Goal: Information Seeking & Learning: Learn about a topic

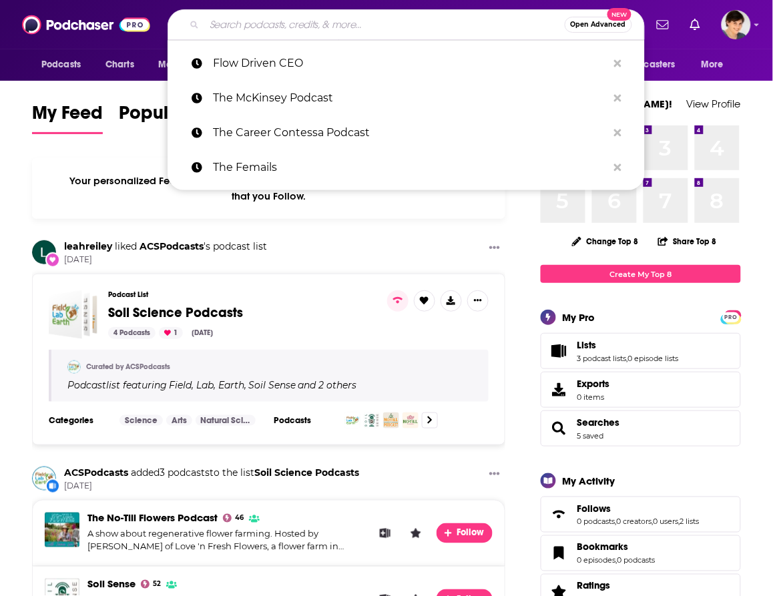
click at [279, 25] on input "Search podcasts, credits, & more..." at bounding box center [384, 24] width 361 height 21
paste input "Neurosurgery Podcast"
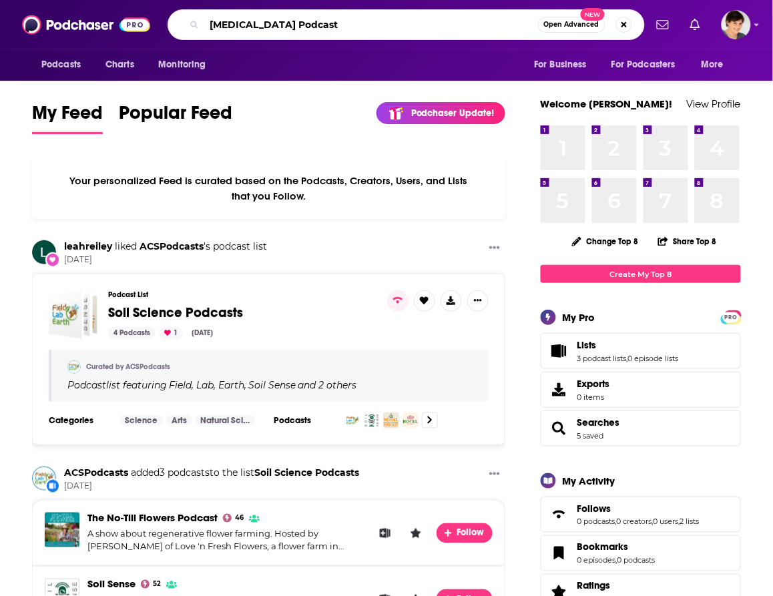
type input "Neurosurgery Podcast"
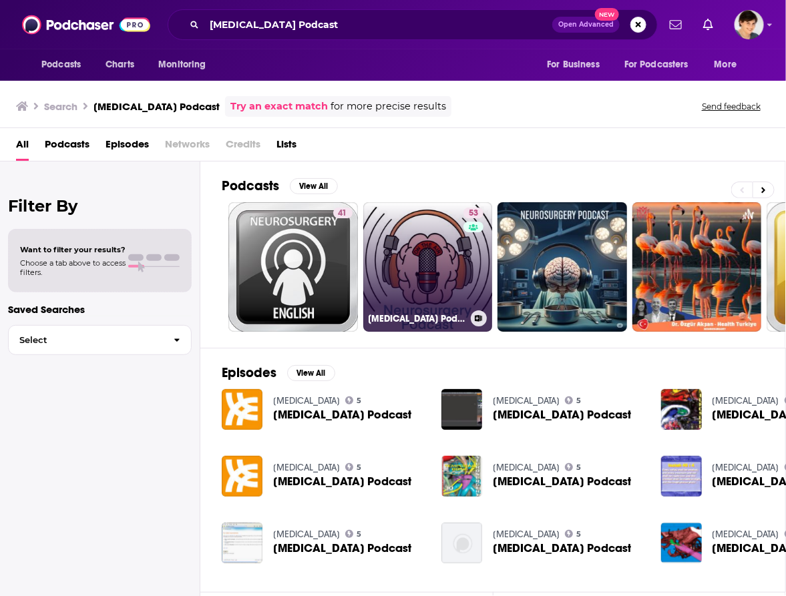
click at [419, 268] on link "53 Neurosurgery Podcast" at bounding box center [428, 267] width 130 height 130
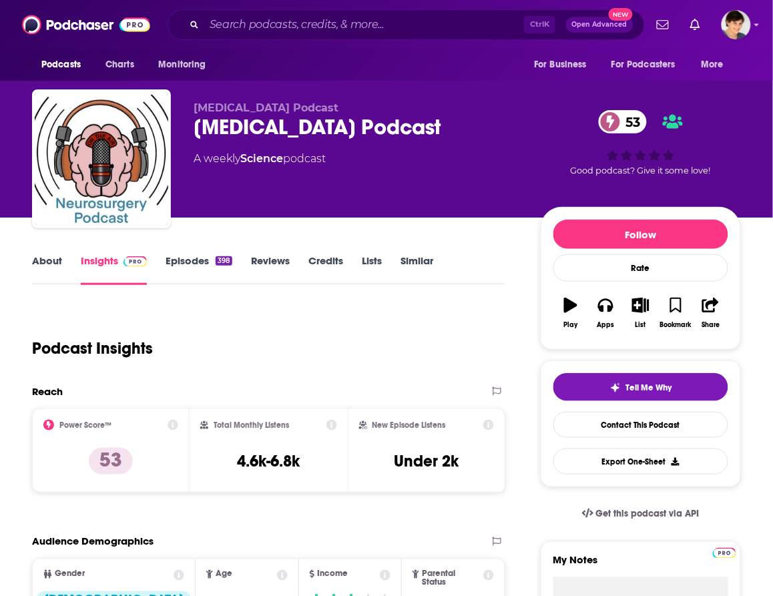
click at [45, 258] on link "About" at bounding box center [47, 269] width 30 height 31
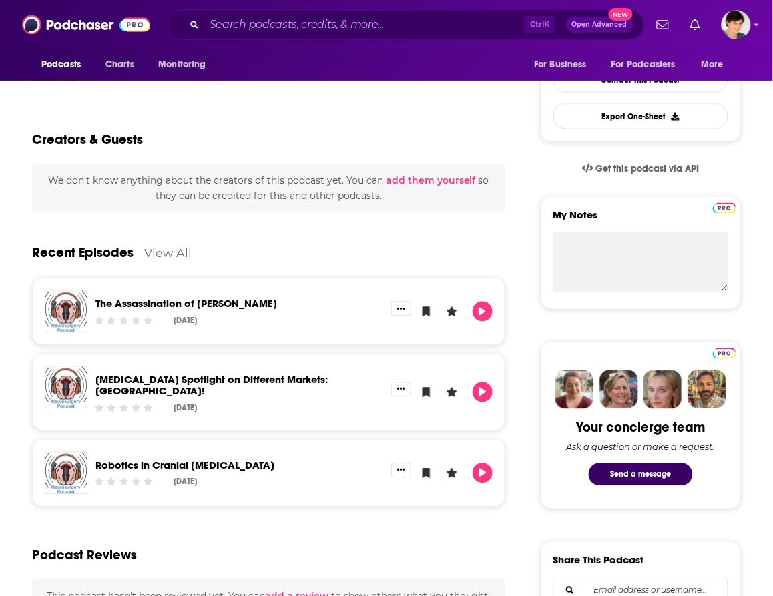
scroll to position [250, 0]
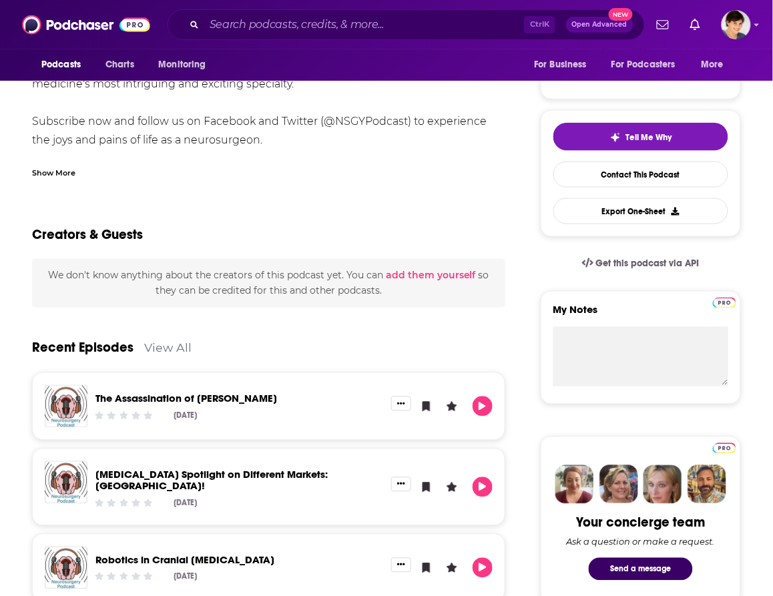
click at [167, 346] on link "View All" at bounding box center [167, 348] width 47 height 14
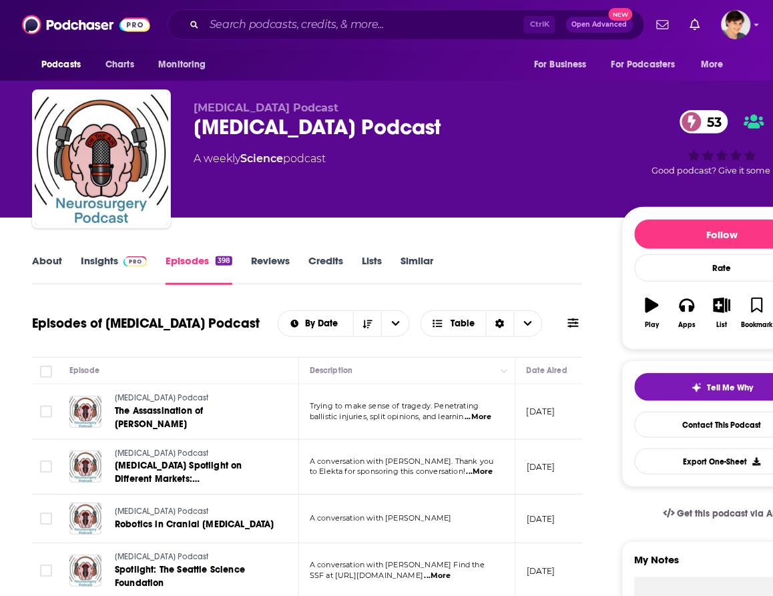
click at [322, 412] on span "ballistic injuries, split opinions, and learnin" at bounding box center [387, 416] width 154 height 9
click at [271, 122] on div "Neurosurgery Podcast 53" at bounding box center [397, 127] width 407 height 26
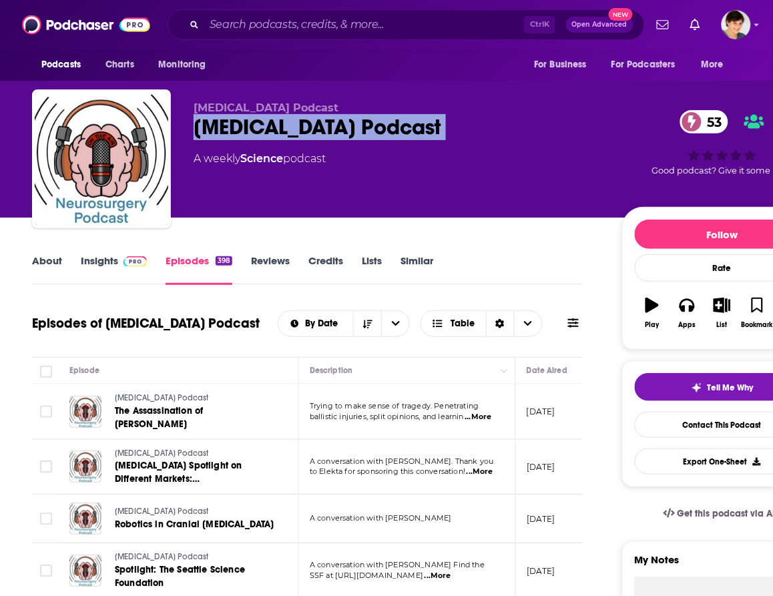
click at [271, 122] on div "Neurosurgery Podcast 53" at bounding box center [397, 127] width 407 height 26
copy div "Neurosurgery Podcast 53"
click at [97, 258] on link "Insights" at bounding box center [114, 269] width 66 height 31
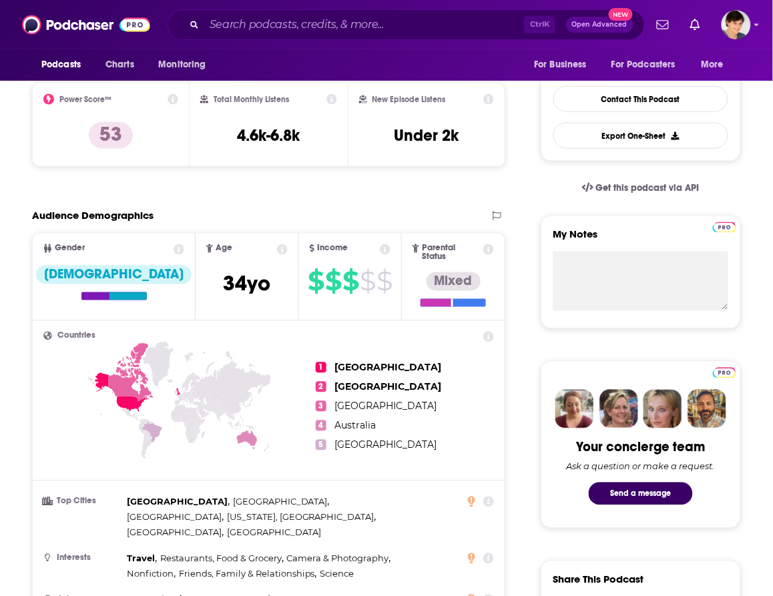
scroll to position [167, 0]
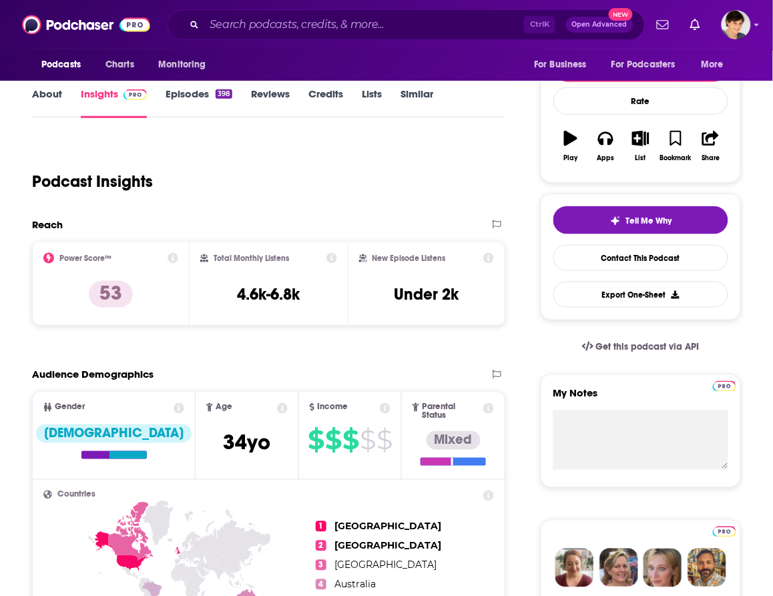
click at [49, 99] on link "About" at bounding box center [47, 102] width 30 height 31
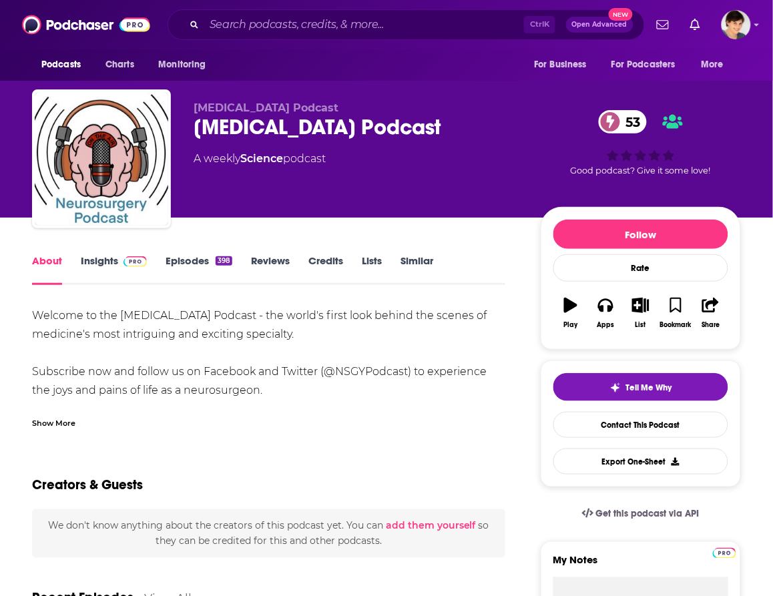
drag, startPoint x: 122, startPoint y: 347, endPoint x: 29, endPoint y: 317, distance: 98.2
copy div "Welcome to the Neurosurgery Podcast - the world's first look behind the scenes …"
click at [268, 311] on div "Welcome to the Neurosurgery Podcast - the world's first look behind the scenes …" at bounding box center [269, 372] width 474 height 131
click at [98, 259] on link "Insights" at bounding box center [114, 269] width 66 height 31
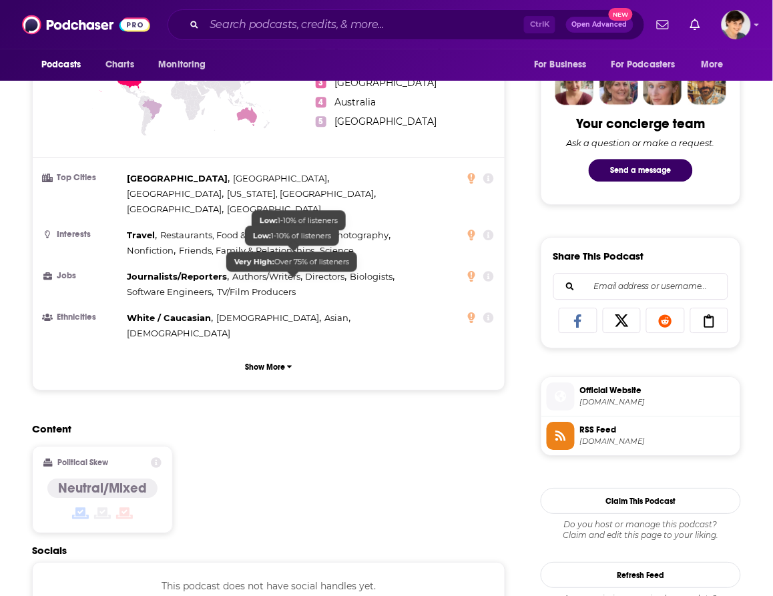
scroll to position [918, 0]
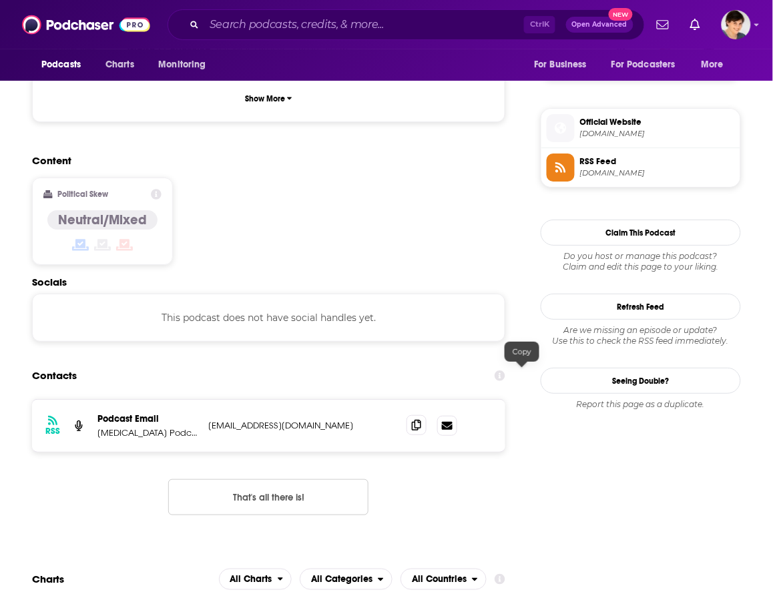
click at [421, 420] on icon at bounding box center [416, 425] width 9 height 11
click at [306, 23] on input "Search podcasts, credits, & more..." at bounding box center [364, 24] width 320 height 21
paste input "Neuro-Oncology: The Podcast"
type input "Neuro-Oncology: The Podcast"
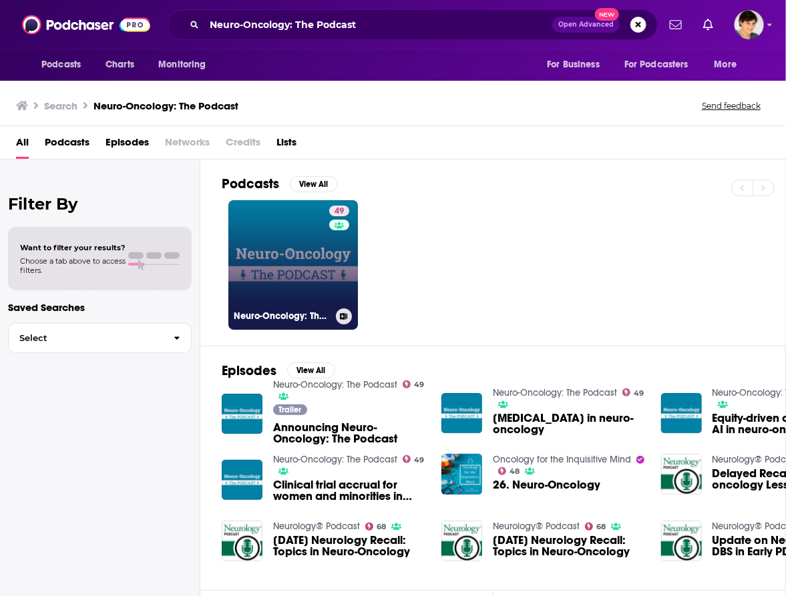
click at [279, 258] on link "49 Neuro-Oncology: The Podcast" at bounding box center [293, 265] width 130 height 130
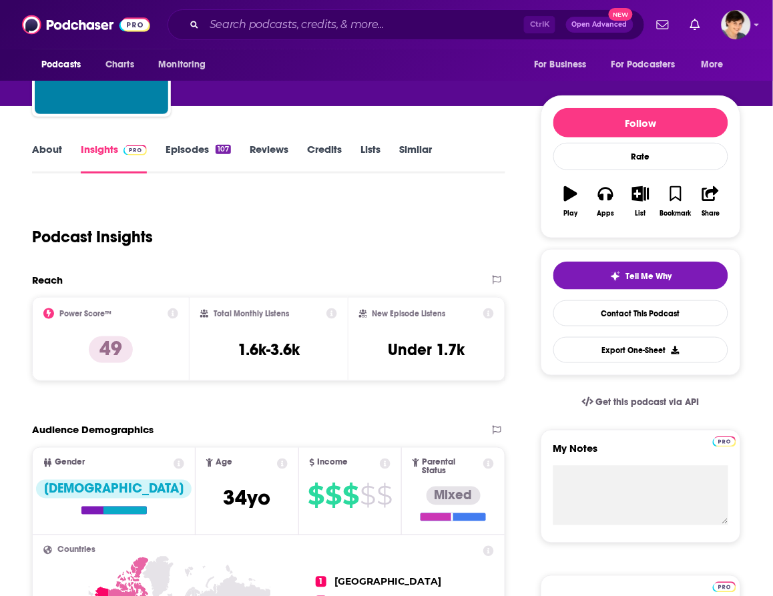
scroll to position [83, 0]
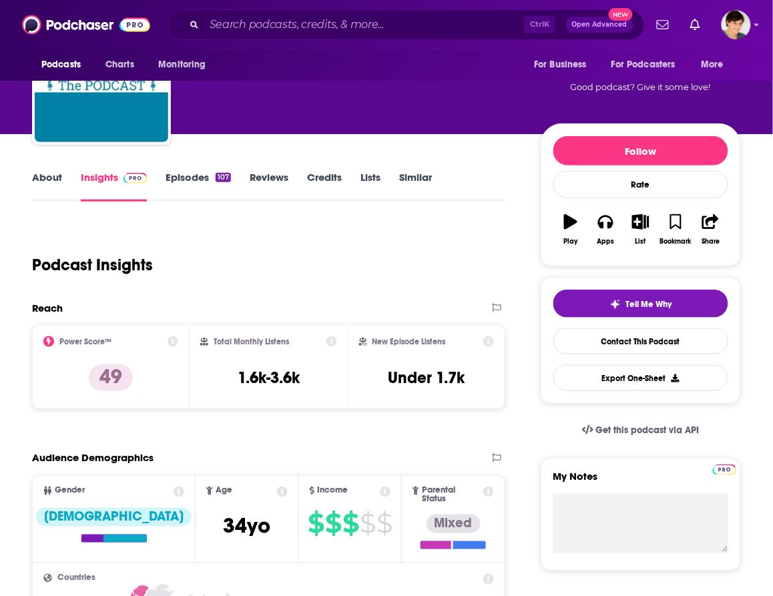
click at [43, 174] on link "About" at bounding box center [47, 186] width 30 height 31
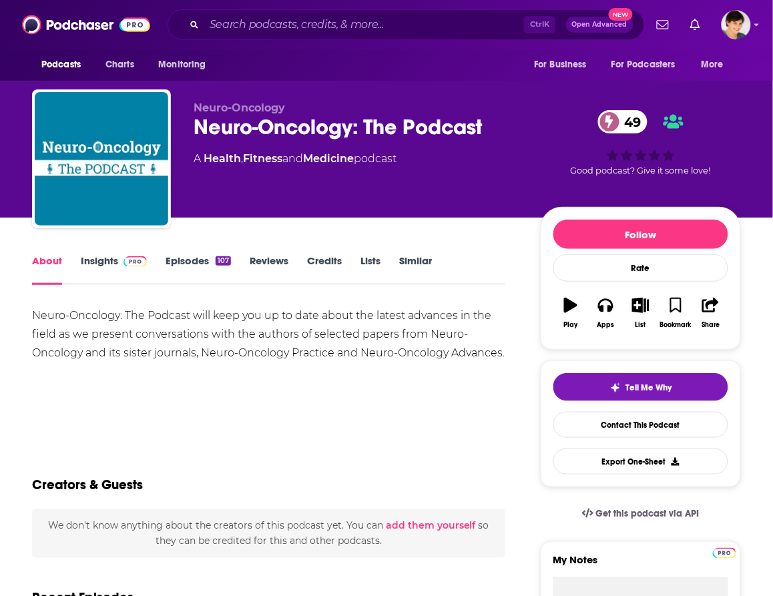
click at [301, 127] on div "Neuro-Oncology: The Podcast 49" at bounding box center [357, 127] width 326 height 26
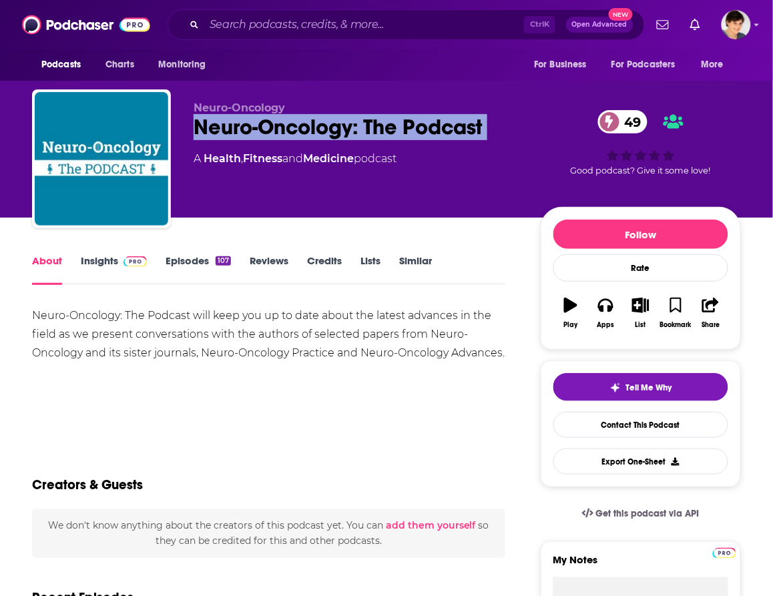
click at [301, 127] on div "Neuro-Oncology: The Podcast 49" at bounding box center [357, 127] width 326 height 26
copy div "Neuro-Oncology: The Podcast 49"
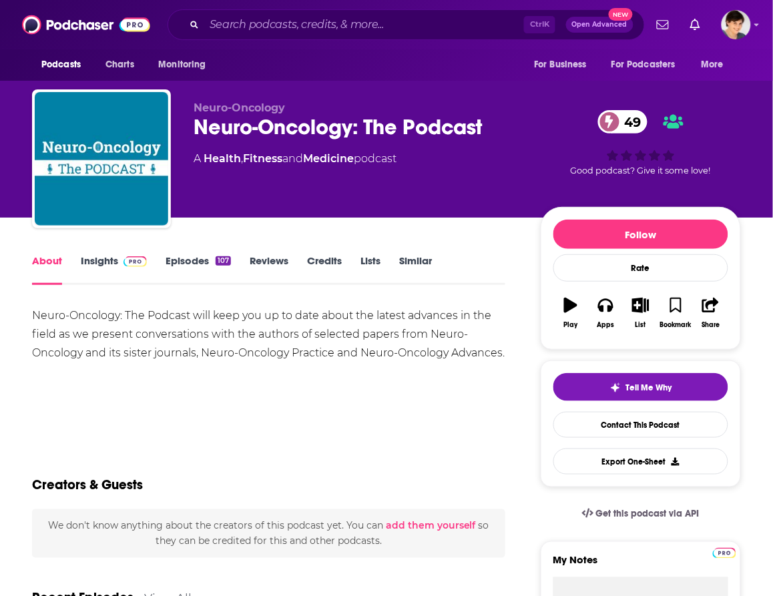
click at [154, 352] on div "Neuro-Oncology: The Podcast will keep you up to date about the latest advances …" at bounding box center [269, 335] width 474 height 56
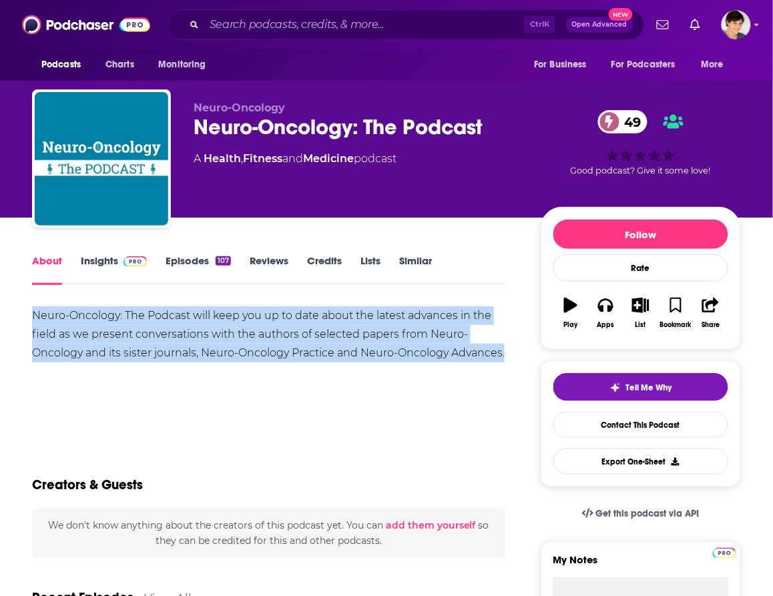
click at [154, 352] on div "Neuro-Oncology: The Podcast will keep you up to date about the latest advances …" at bounding box center [269, 335] width 474 height 56
copy div "Neuro-Oncology: The Podcast will keep you up to date about the latest advances …"
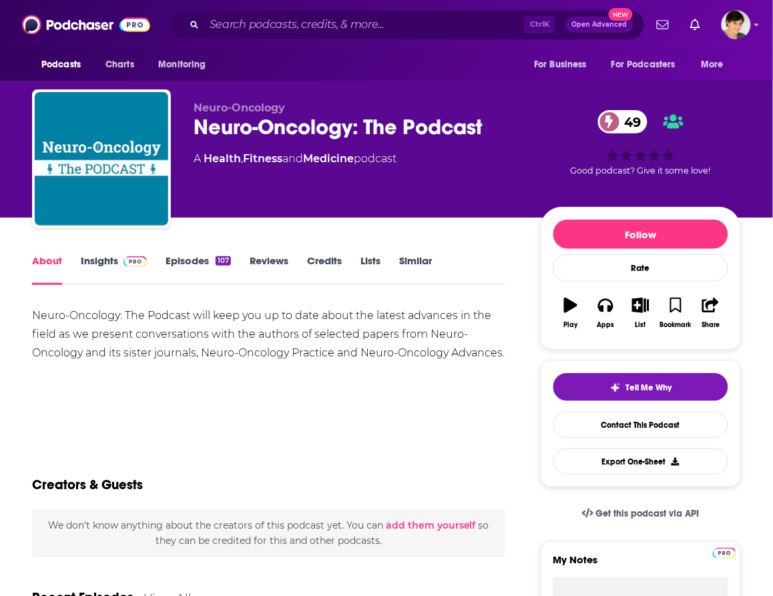
drag, startPoint x: 96, startPoint y: 251, endPoint x: 94, endPoint y: 267, distance: 16.1
click at [94, 256] on link "Insights" at bounding box center [114, 269] width 66 height 31
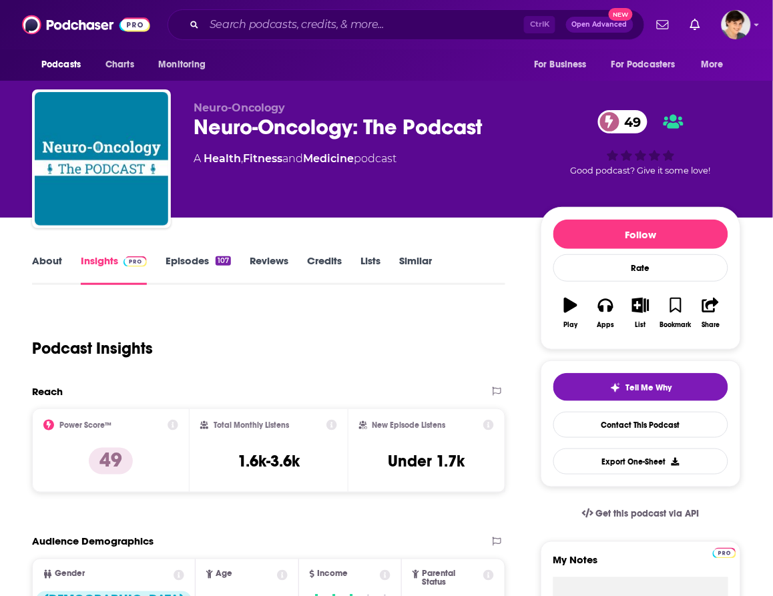
click at [45, 264] on link "About" at bounding box center [47, 269] width 30 height 31
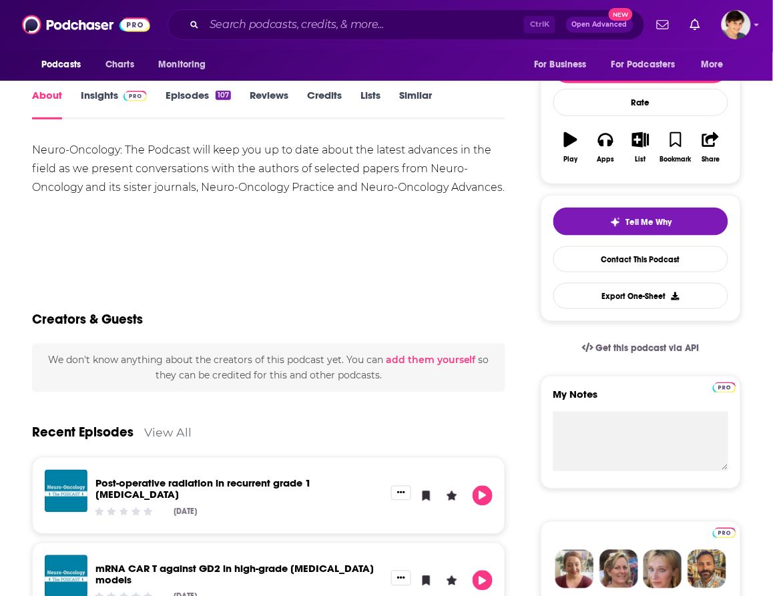
scroll to position [334, 0]
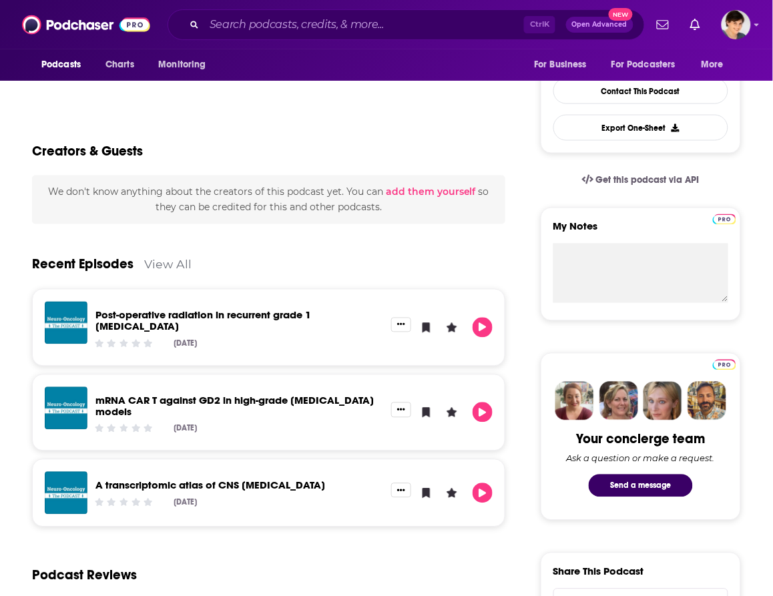
click at [164, 262] on link "View All" at bounding box center [167, 265] width 47 height 14
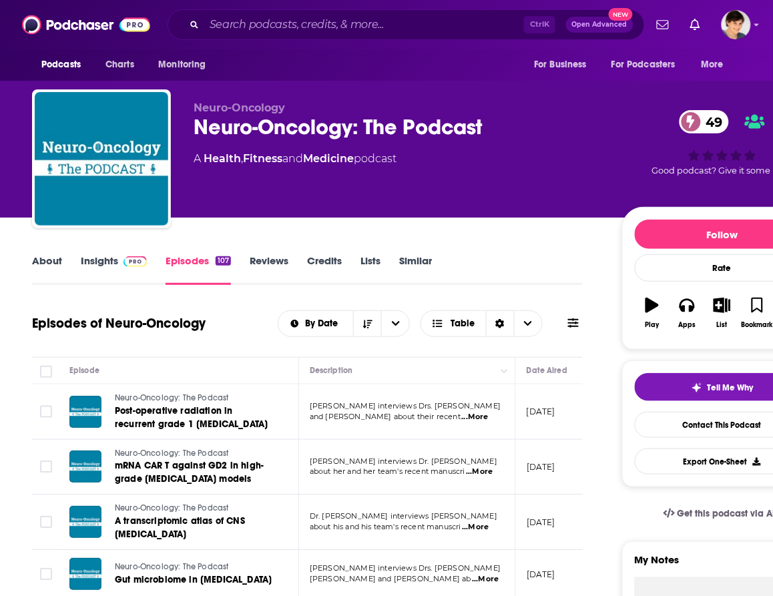
click at [54, 265] on link "About" at bounding box center [47, 269] width 30 height 31
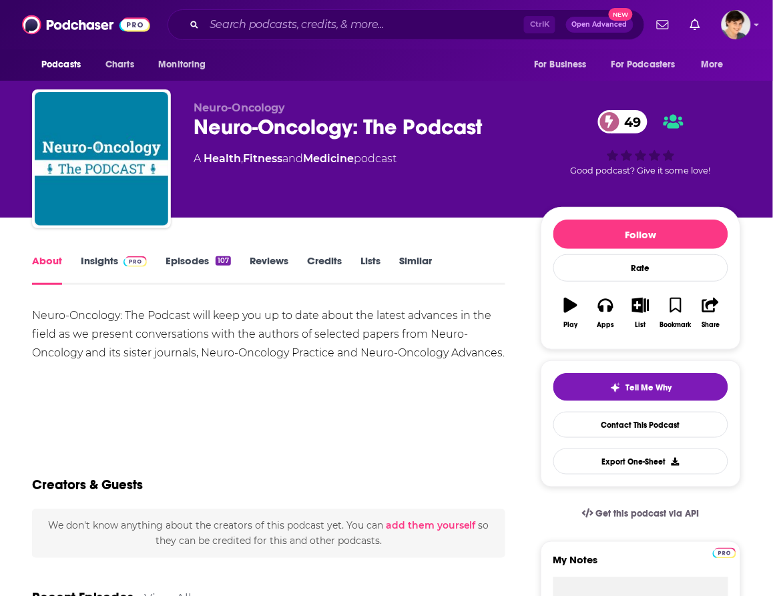
click at [94, 262] on link "Insights" at bounding box center [114, 269] width 66 height 31
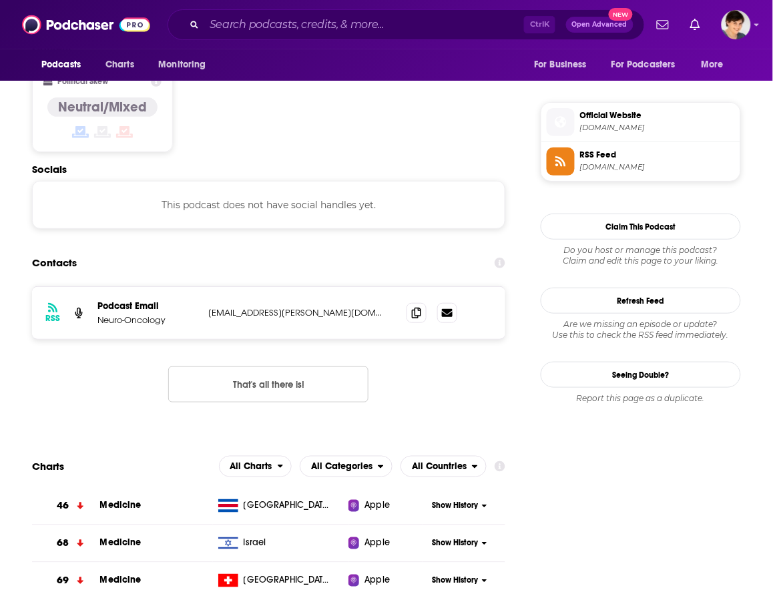
scroll to position [1085, 0]
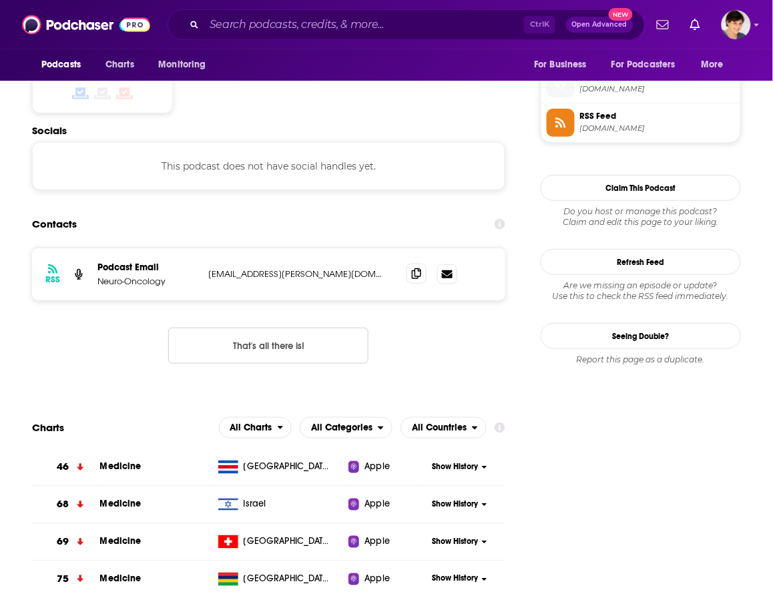
click at [421, 269] on icon at bounding box center [416, 274] width 9 height 11
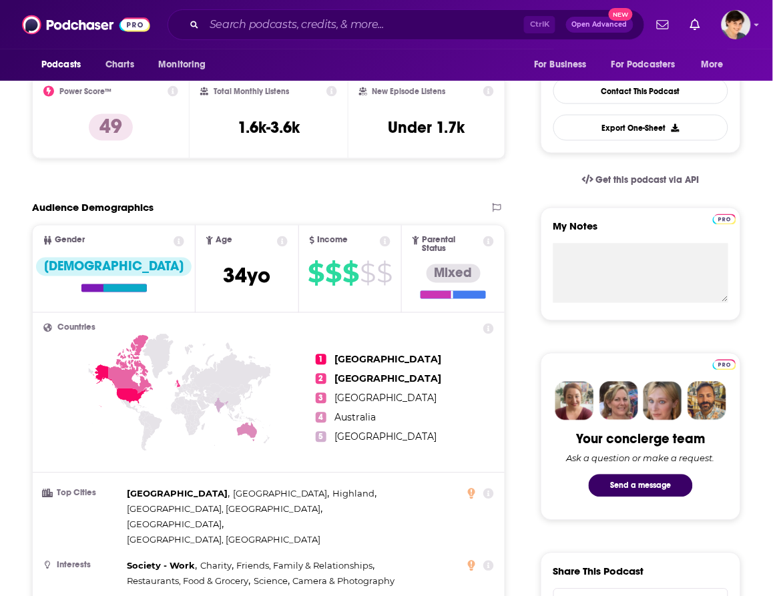
scroll to position [0, 0]
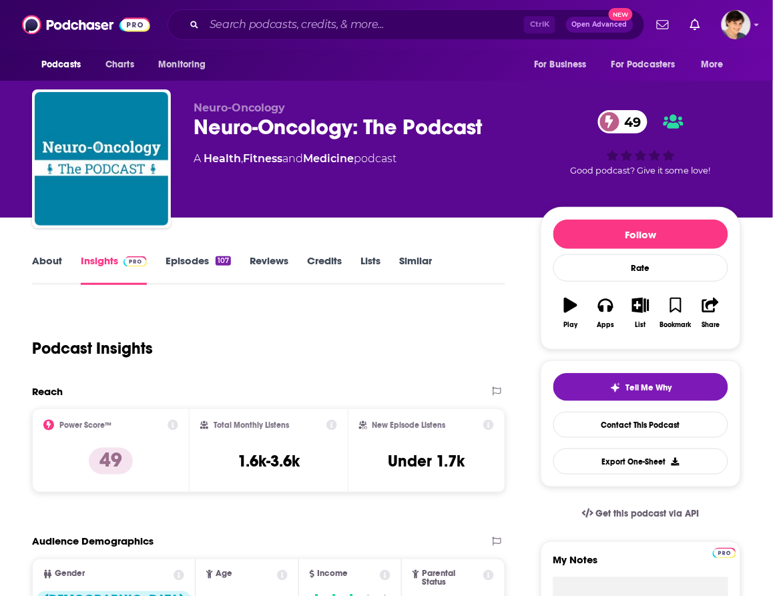
click at [45, 261] on link "About" at bounding box center [47, 269] width 30 height 31
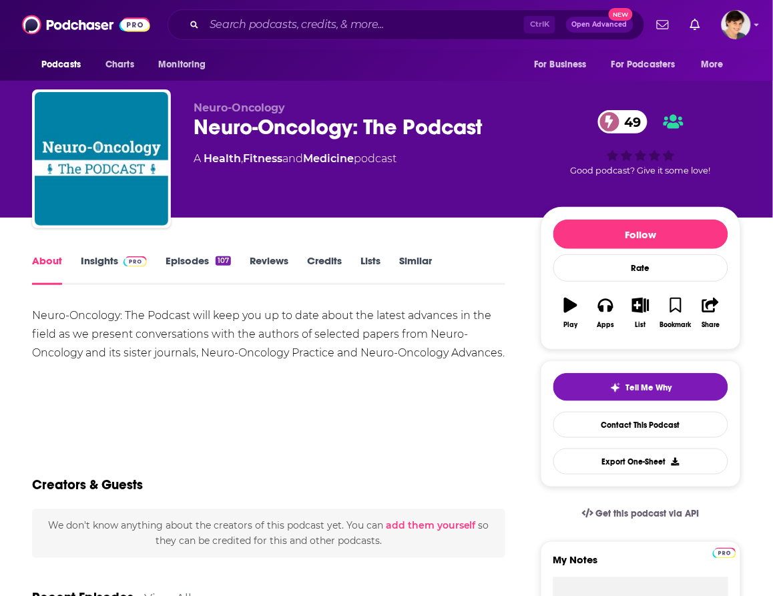
click at [245, 336] on div "Neuro-Oncology: The Podcast will keep you up to date about the latest advances …" at bounding box center [269, 335] width 474 height 56
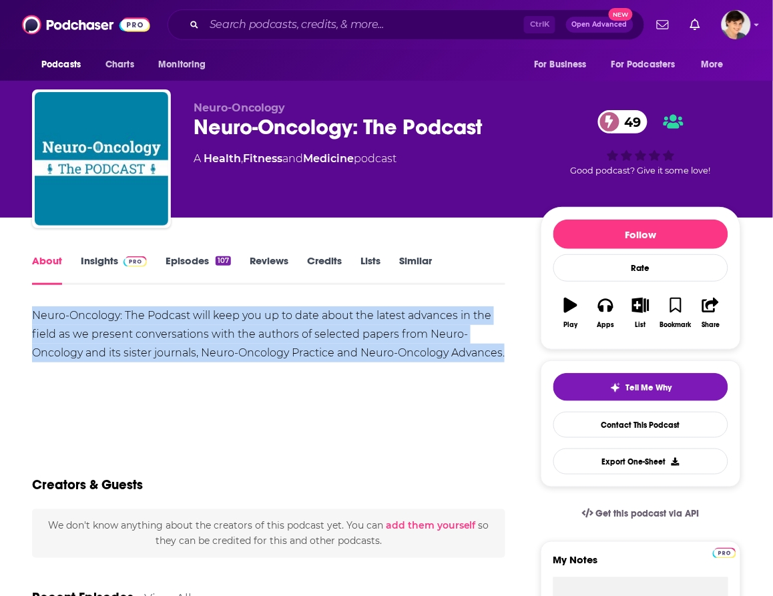
click at [245, 336] on div "Neuro-Oncology: The Podcast will keep you up to date about the latest advances …" at bounding box center [269, 335] width 474 height 56
copy div "Neuro-Oncology: The Podcast will keep you up to date about the latest advances …"
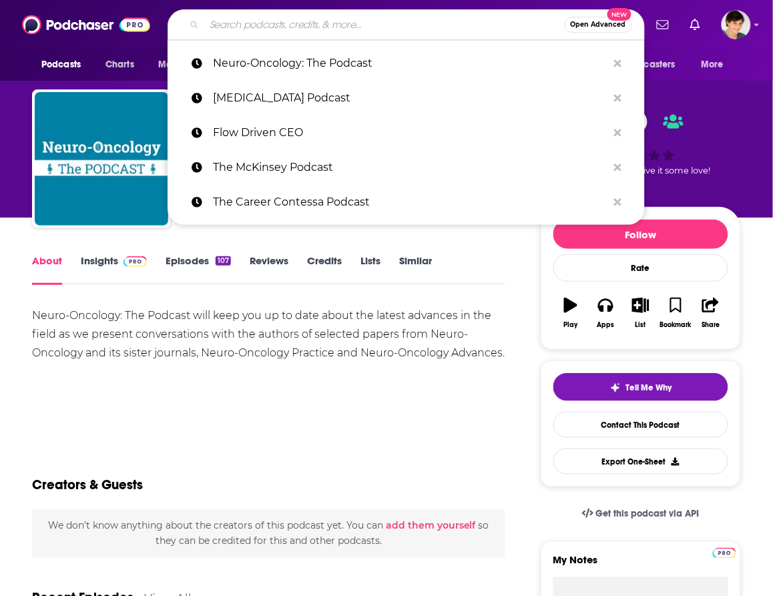
click at [279, 21] on input "Search podcasts, credits, & more..." at bounding box center [384, 24] width 361 height 21
paste input "Healthy Rounds"
type input "Healthy Rounds"
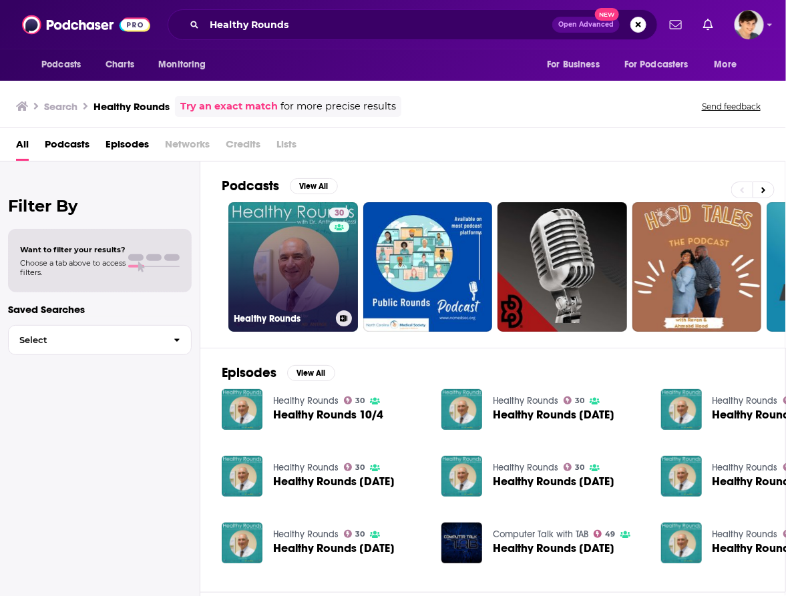
click at [285, 272] on link "30 Healthy Rounds" at bounding box center [293, 267] width 130 height 130
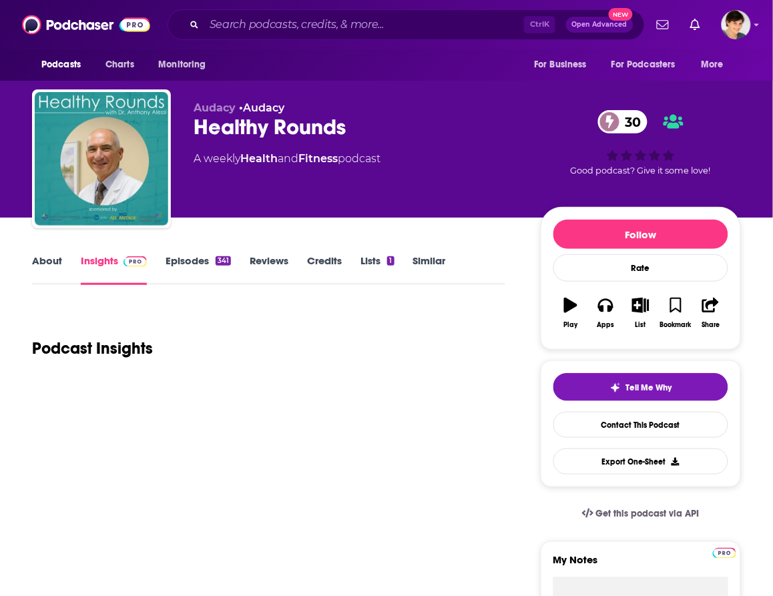
click at [244, 129] on div "Healthy Rounds 30" at bounding box center [357, 127] width 326 height 26
copy div "Healthy Rounds 30"
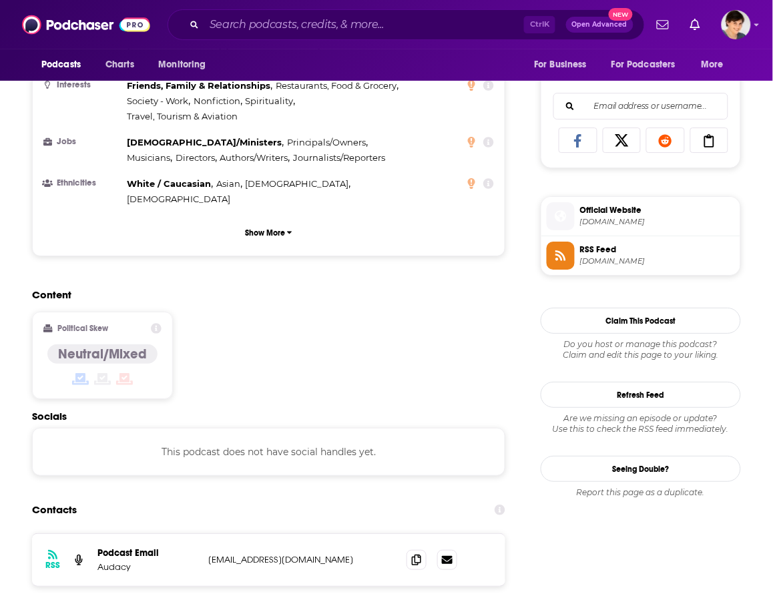
scroll to position [1002, 0]
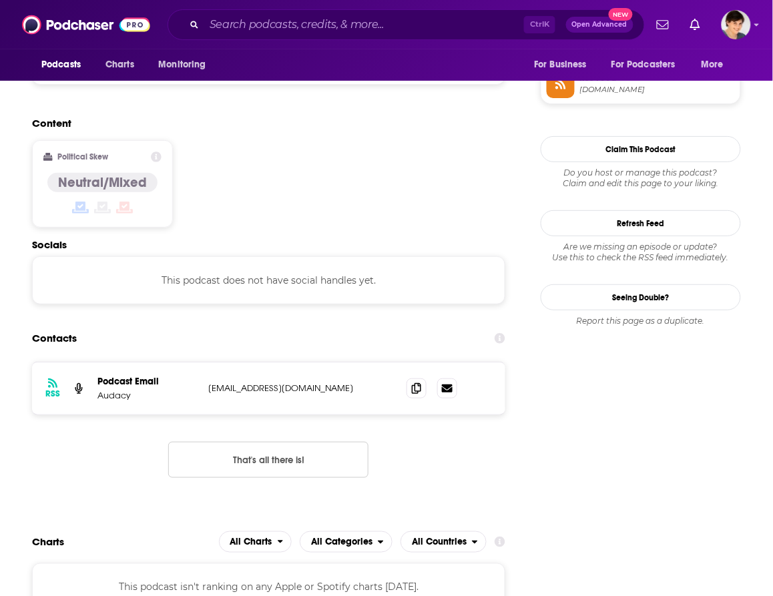
click at [439, 363] on div "RSS Podcast Email Audacy digitalservices@entercom.com digitalservices@entercom.…" at bounding box center [269, 389] width 474 height 52
click at [427, 378] on span at bounding box center [417, 388] width 20 height 20
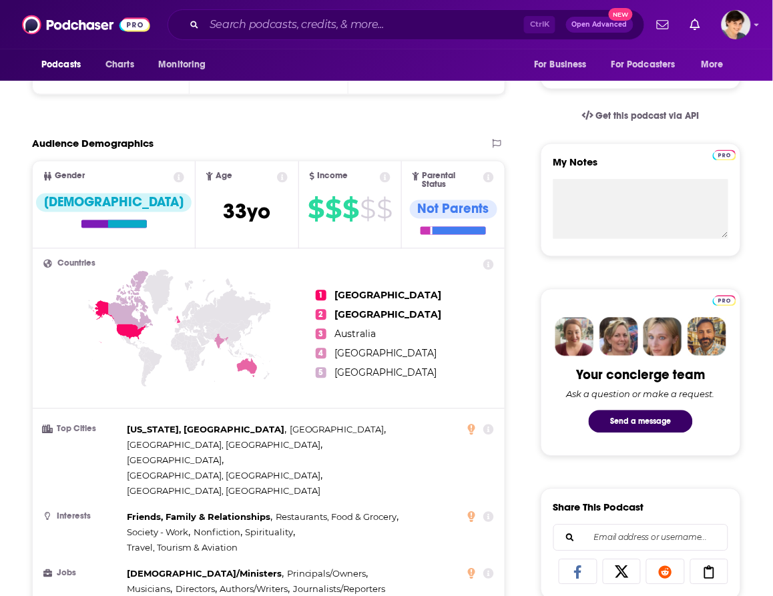
scroll to position [167, 0]
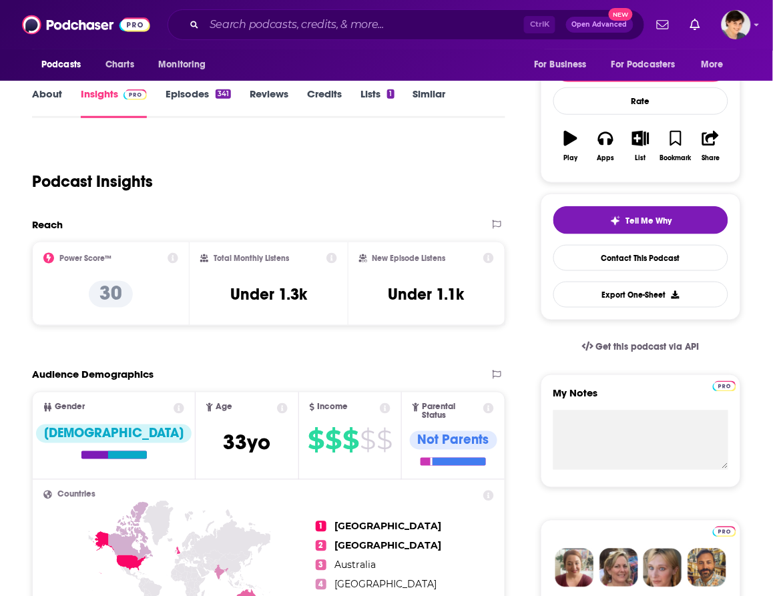
click at [52, 98] on link "About" at bounding box center [47, 102] width 30 height 31
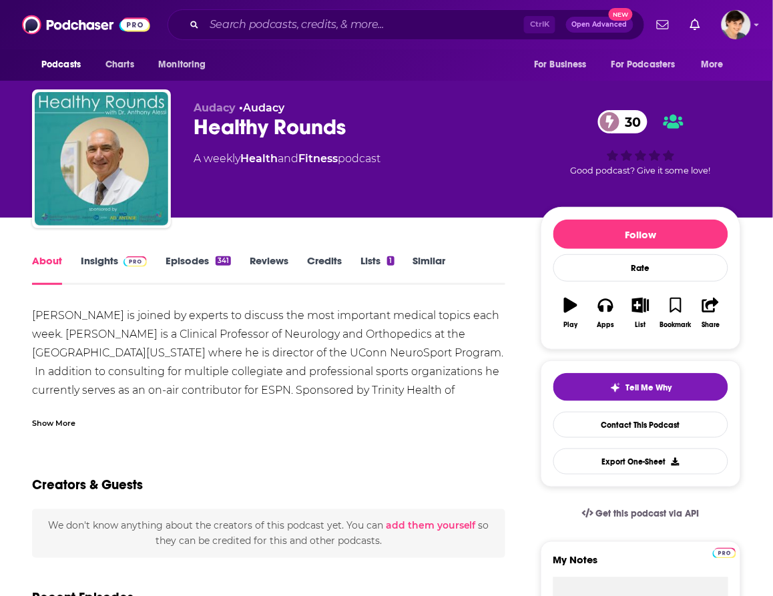
click at [174, 333] on div "Dr. Anthony Alessi is joined by experts to discuss the most important medical t…" at bounding box center [269, 372] width 474 height 131
click at [62, 418] on div "Show More" at bounding box center [269, 418] width 474 height 23
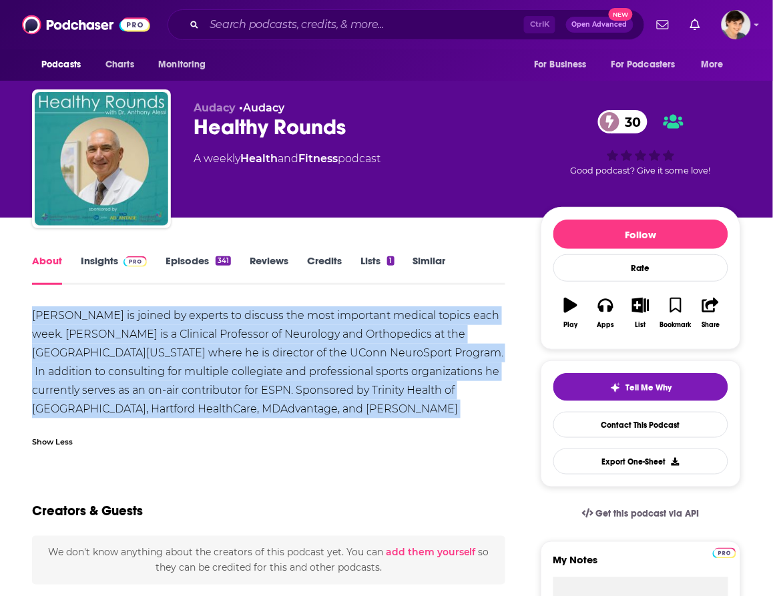
drag, startPoint x: 381, startPoint y: 409, endPoint x: 31, endPoint y: 321, distance: 360.1
click at [32, 321] on div "Dr. Anthony Alessi is joined by experts to discuss the most important medical t…" at bounding box center [269, 372] width 474 height 131
copy div "Dr. Anthony Alessi is joined by experts to discuss the most important medical t…"
click at [132, 353] on div "Dr. Anthony Alessi is joined by experts to discuss the most important medical t…" at bounding box center [269, 372] width 474 height 131
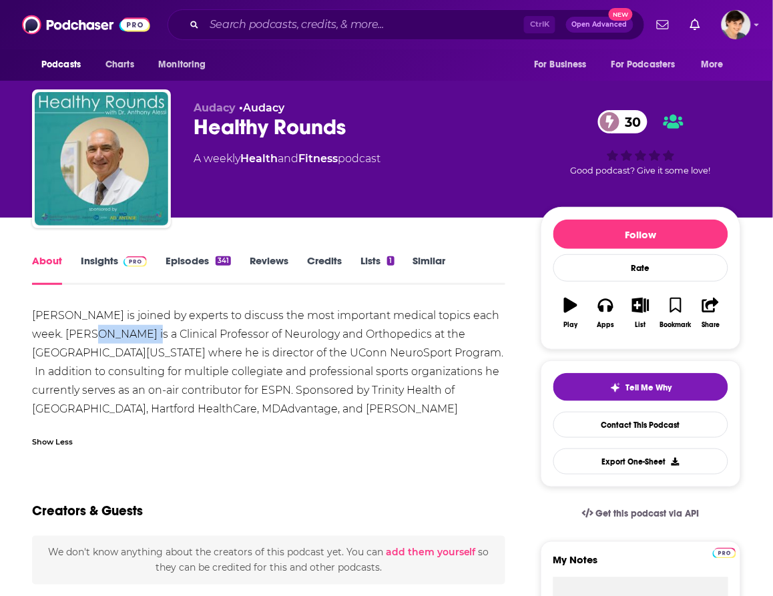
drag, startPoint x: 65, startPoint y: 337, endPoint x: 114, endPoint y: 341, distance: 48.9
click at [114, 341] on div "Dr. Anthony Alessi is joined by experts to discuss the most important medical t…" at bounding box center [269, 372] width 474 height 131
copy div "Dr. Alessi"
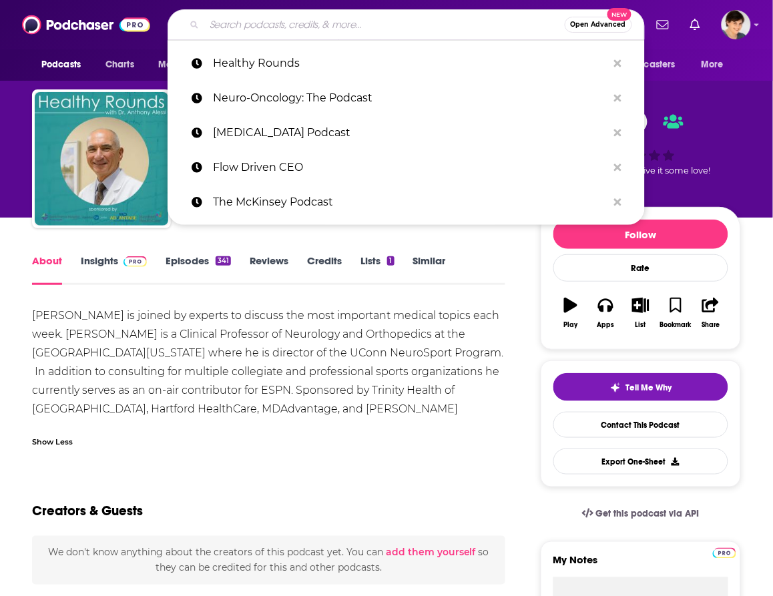
click at [246, 31] on input "Search podcasts, credits, & more..." at bounding box center [384, 24] width 361 height 21
paste input "The Optimal Health Show"
type input "The Optimal Health Show"
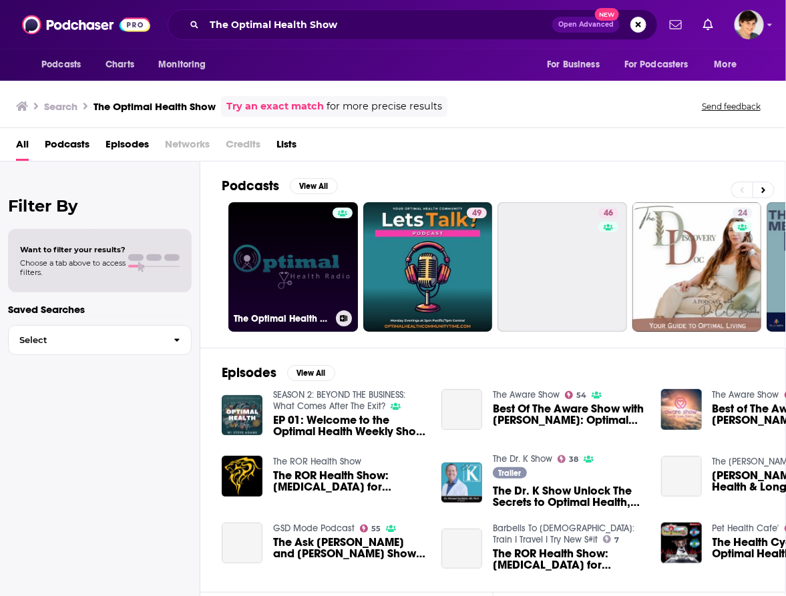
click at [311, 249] on link "The Optimal Health Show" at bounding box center [293, 267] width 130 height 130
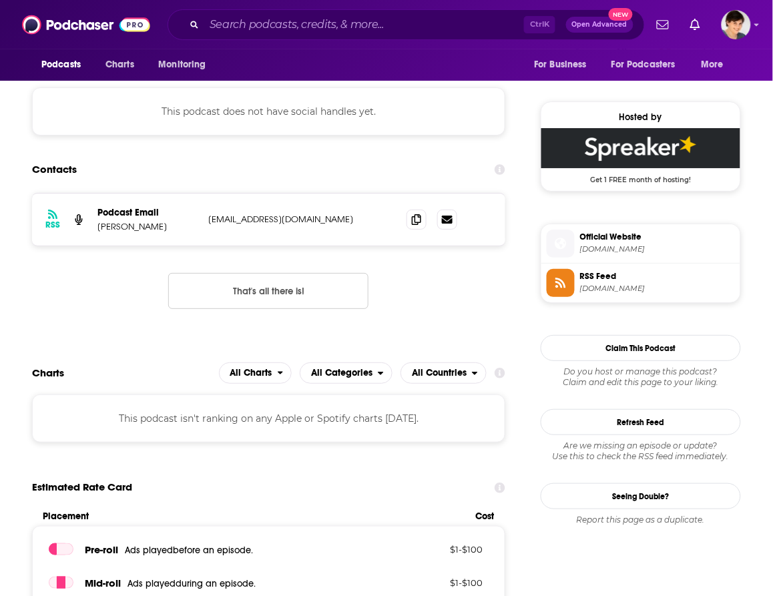
scroll to position [918, 0]
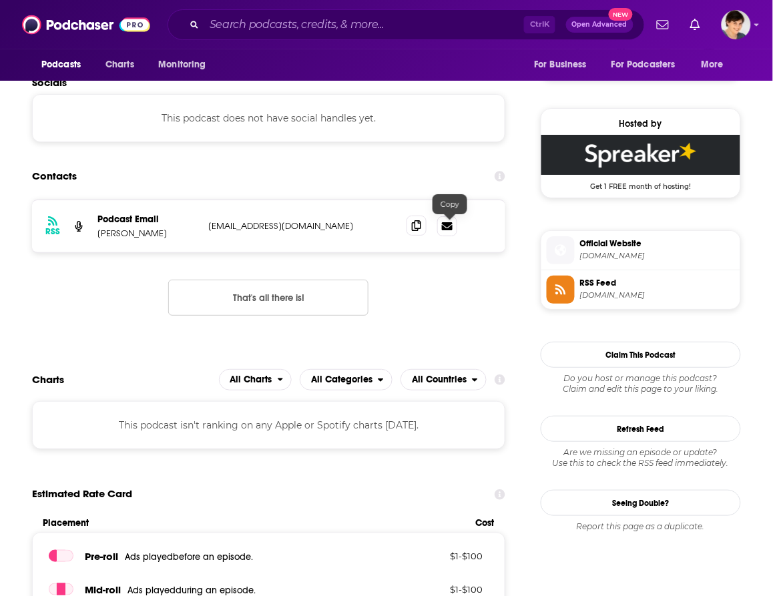
click at [421, 229] on icon at bounding box center [416, 225] width 9 height 11
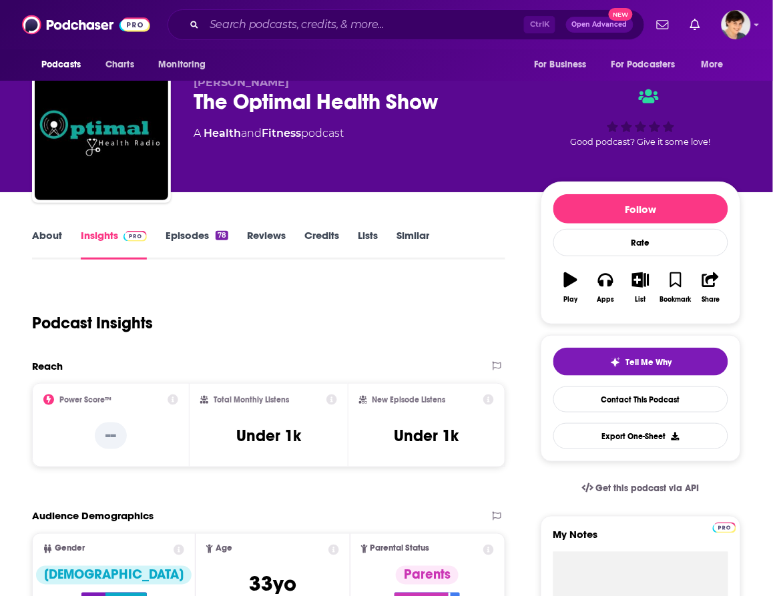
scroll to position [0, 0]
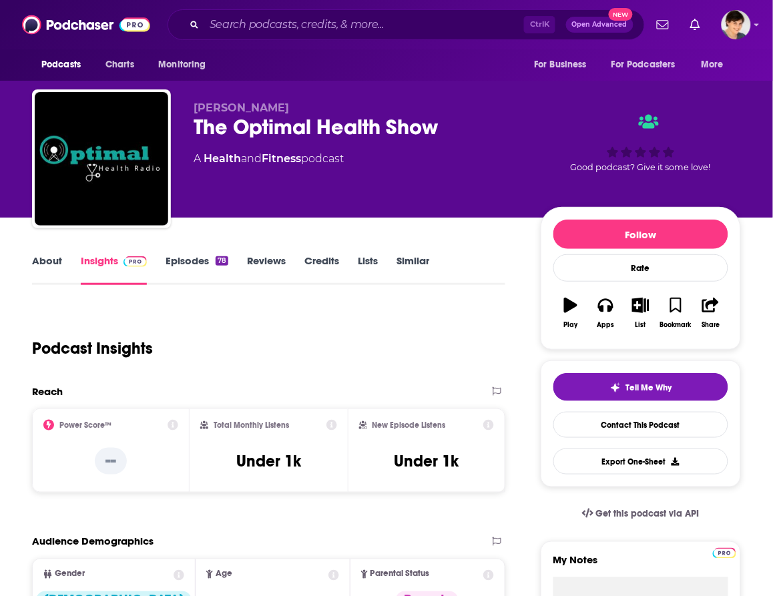
click at [37, 261] on link "About" at bounding box center [47, 269] width 30 height 31
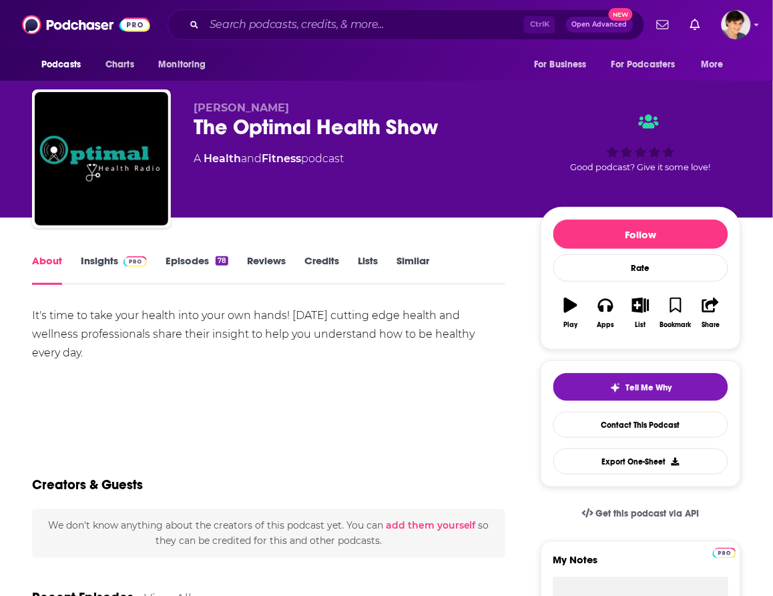
drag, startPoint x: 73, startPoint y: 351, endPoint x: 18, endPoint y: 319, distance: 64.0
click at [165, 373] on div "It's time to take your health into your own hands! Today's cutting edge health …" at bounding box center [269, 354] width 474 height 94
click at [161, 328] on div "It's time to take your health into your own hands! Today's cutting edge health …" at bounding box center [269, 335] width 474 height 56
click at [128, 315] on div "It's time to take your health into your own hands! Today's cutting edge health …" at bounding box center [269, 335] width 474 height 56
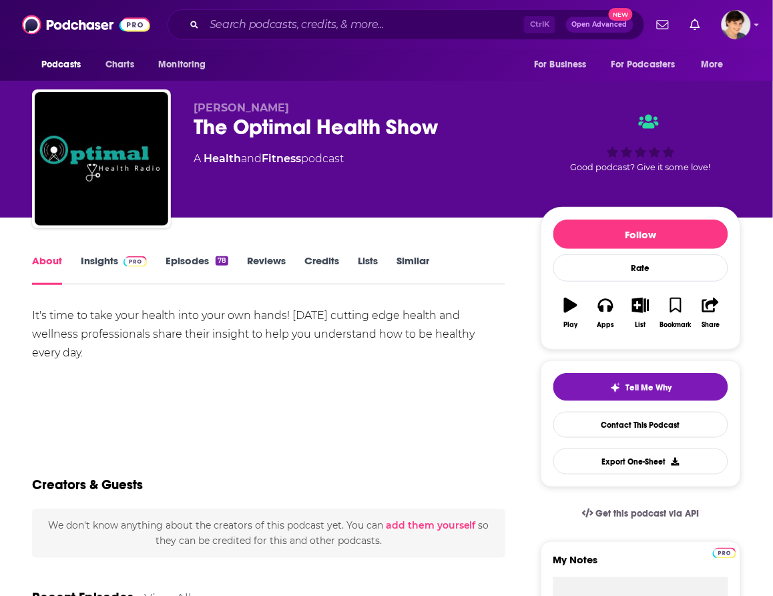
click at [107, 341] on div "It's time to take your health into your own hands! Today's cutting edge health …" at bounding box center [269, 335] width 474 height 56
click at [186, 262] on link "Episodes 78" at bounding box center [197, 269] width 63 height 31
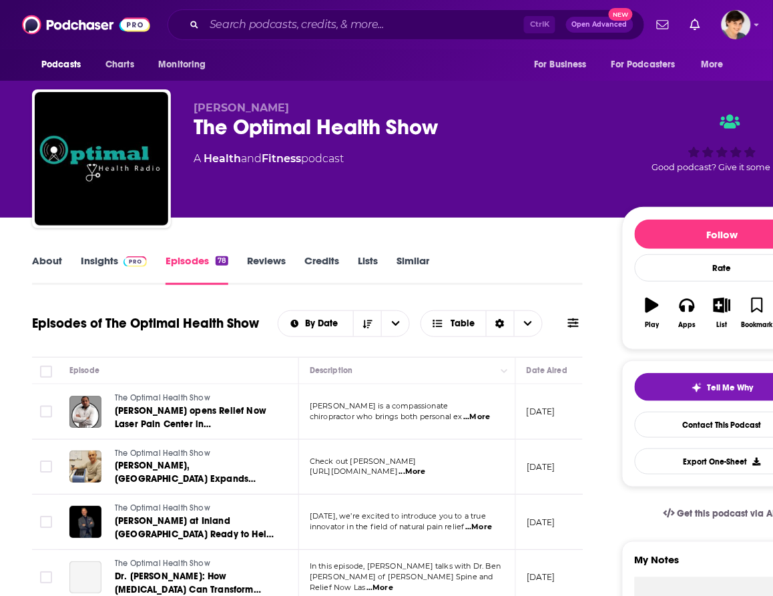
click at [99, 262] on link "Insights" at bounding box center [114, 269] width 66 height 31
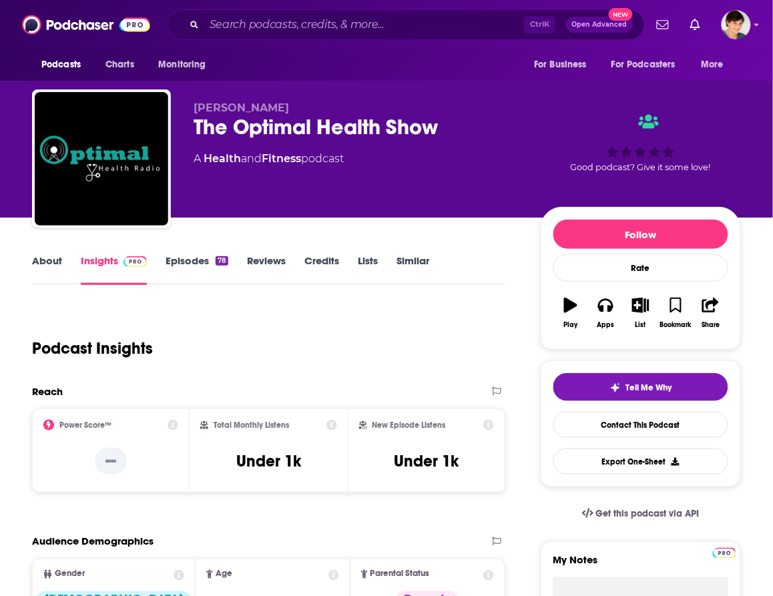
click at [41, 261] on link "About" at bounding box center [47, 269] width 30 height 31
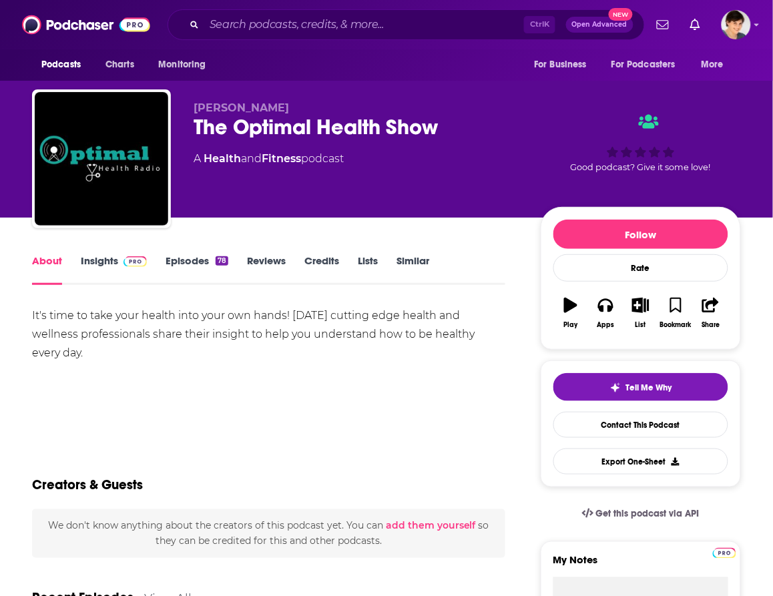
click at [108, 346] on div "It's time to take your health into your own hands! Today's cutting edge health …" at bounding box center [269, 335] width 474 height 56
click at [108, 319] on div "It's time to take your health into your own hands! Today's cutting edge health …" at bounding box center [269, 335] width 474 height 56
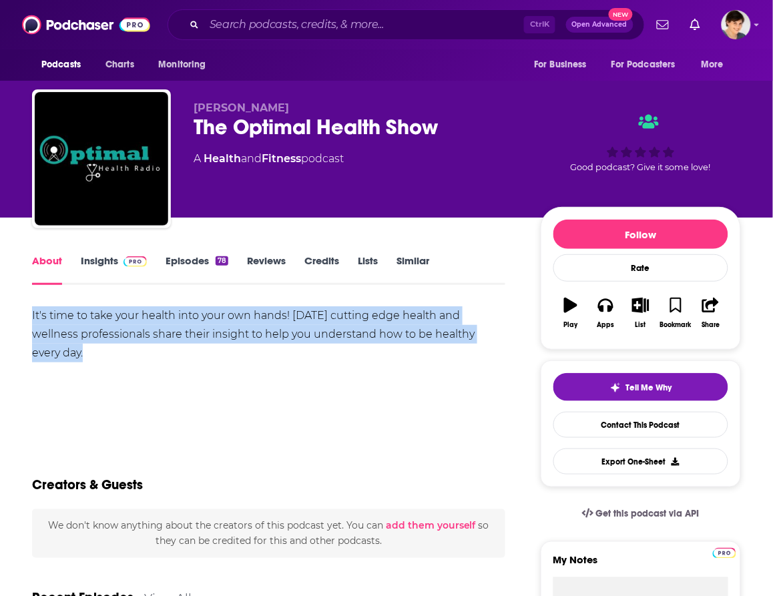
click at [108, 319] on div "It's time to take your health into your own hands! Today's cutting edge health …" at bounding box center [269, 335] width 474 height 56
copy div "It's time to take your health into your own hands! Today's cutting edge health …"
click at [211, 377] on div "It's time to take your health into your own hands! Today's cutting edge health …" at bounding box center [269, 354] width 474 height 94
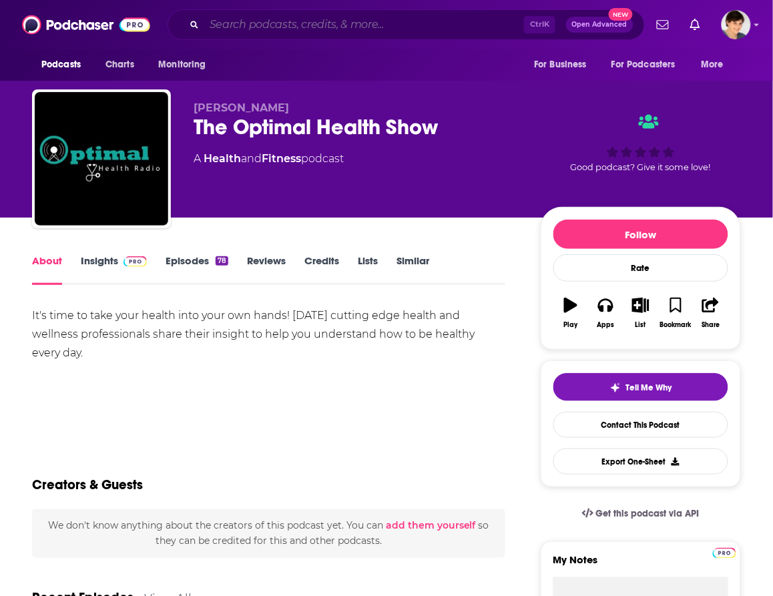
click at [308, 18] on input "Search podcasts, credits, & more..." at bounding box center [364, 24] width 320 height 21
paste input "Balanced Wellness Solutions Podcast"
type input "Balanced Wellness Solutions Podcast"
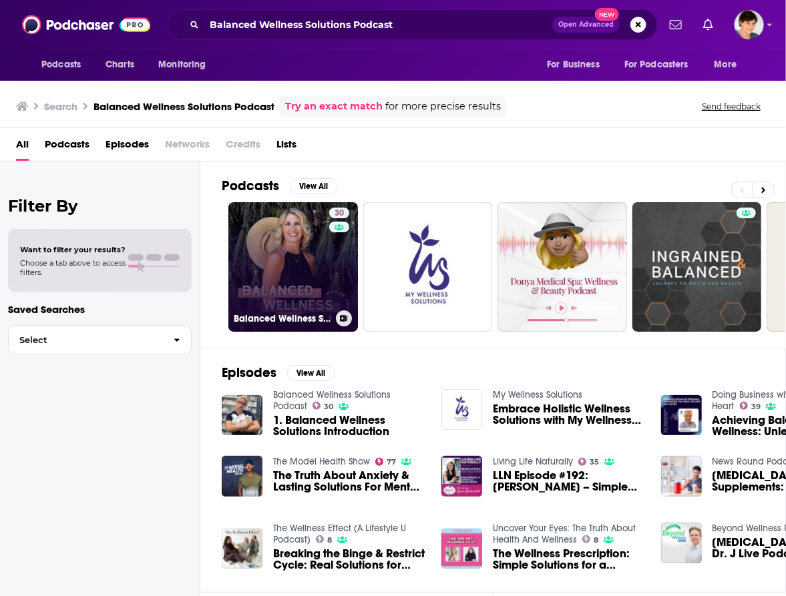
click at [295, 236] on link "30 Balanced Wellness Solutions Podcast" at bounding box center [293, 267] width 130 height 130
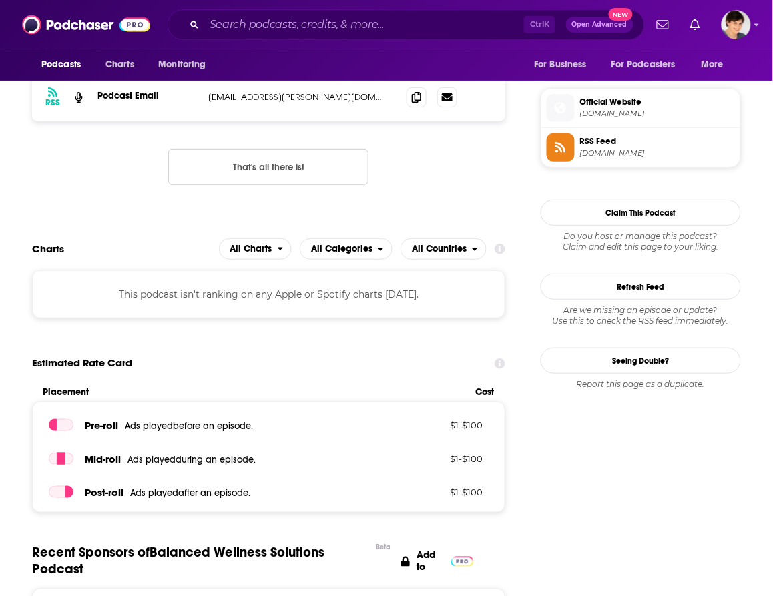
scroll to position [835, 0]
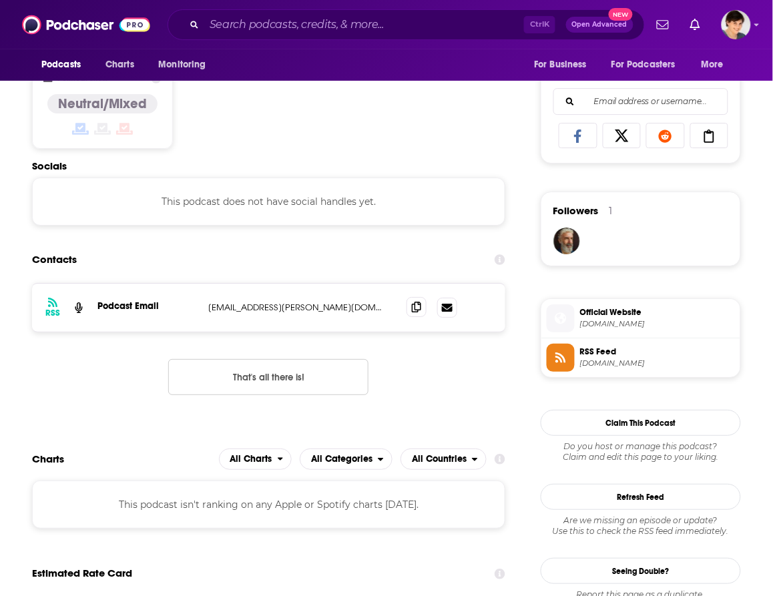
click at [421, 311] on icon at bounding box center [416, 307] width 9 height 11
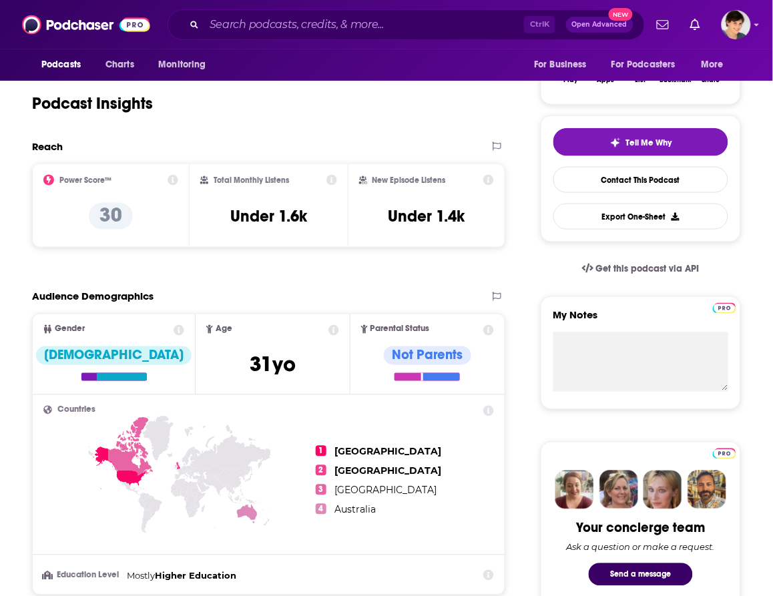
scroll to position [0, 0]
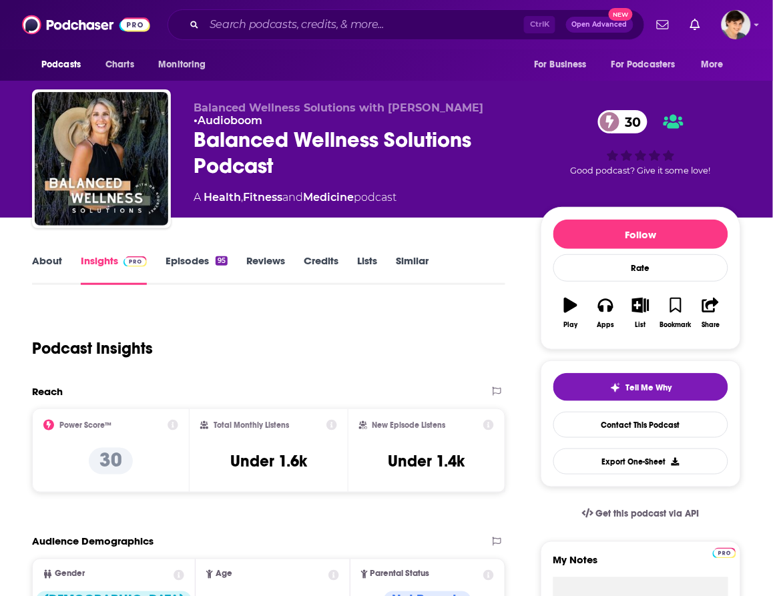
click at [42, 261] on link "About" at bounding box center [47, 269] width 30 height 31
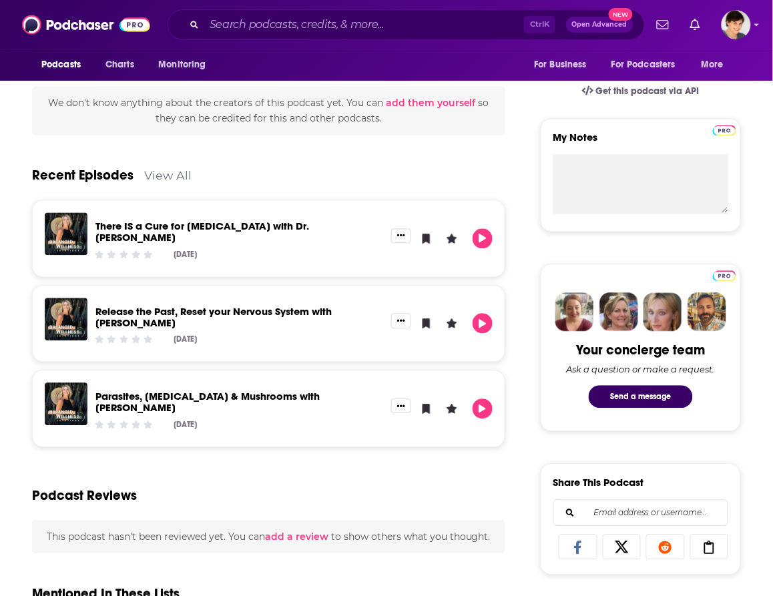
scroll to position [83, 0]
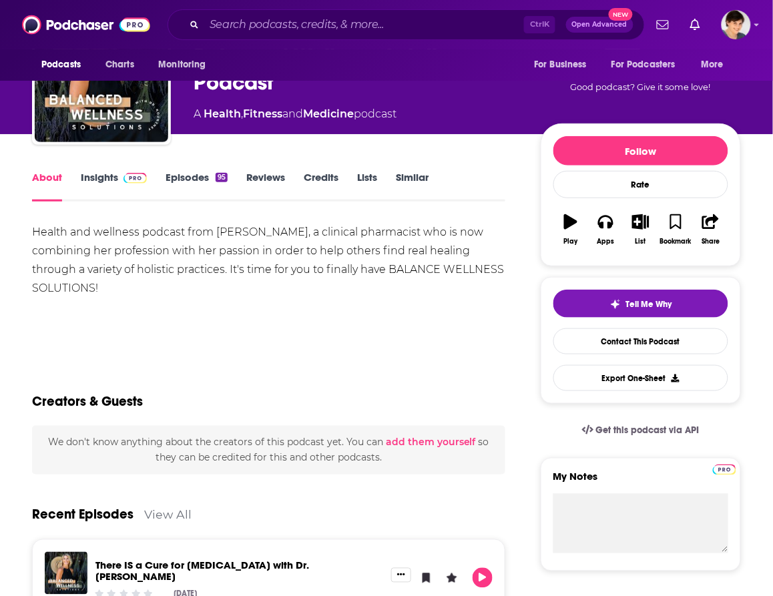
click at [81, 267] on div "Health and wellness podcast from Dr. Kourtney Chichilitti, a clinical pharmacis…" at bounding box center [269, 260] width 474 height 75
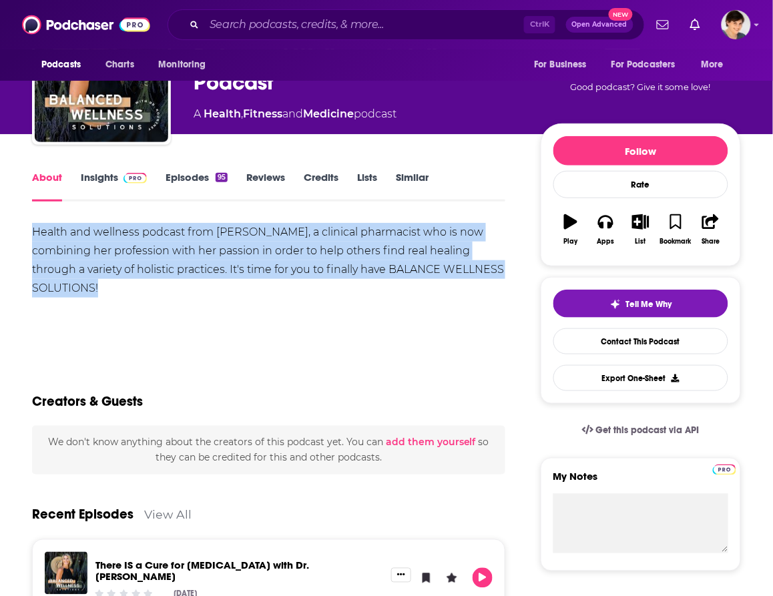
click at [81, 267] on div "Health and wellness podcast from Dr. Kourtney Chichilitti, a clinical pharmacis…" at bounding box center [269, 260] width 474 height 75
copy div "Health and wellness podcast from Dr. Kourtney Chichilitti, a clinical pharmacis…"
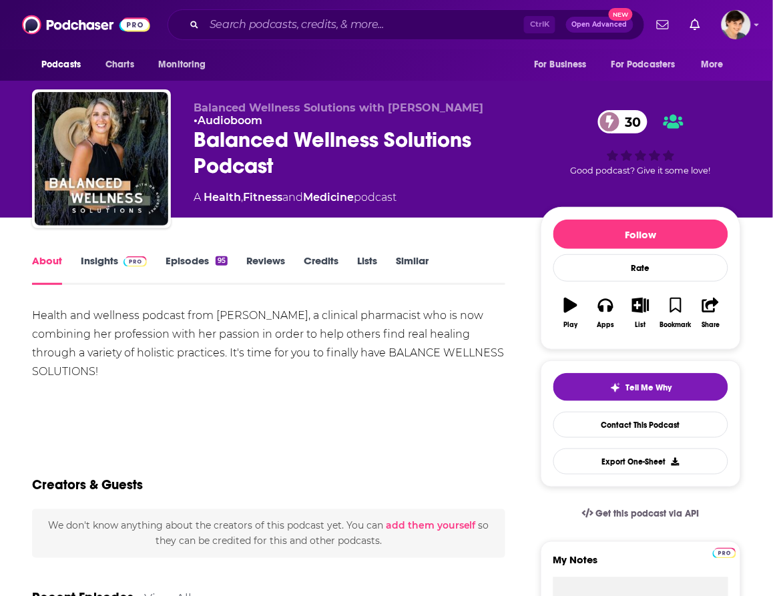
click at [228, 134] on div "Balanced Wellness Solutions Podcast 30" at bounding box center [357, 153] width 326 height 52
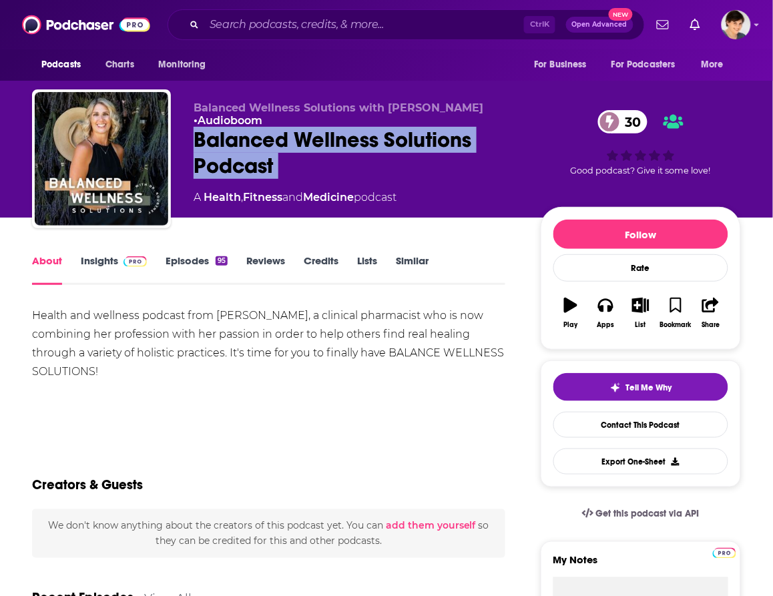
click at [228, 134] on div "Balanced Wellness Solutions Podcast 30" at bounding box center [357, 153] width 326 height 52
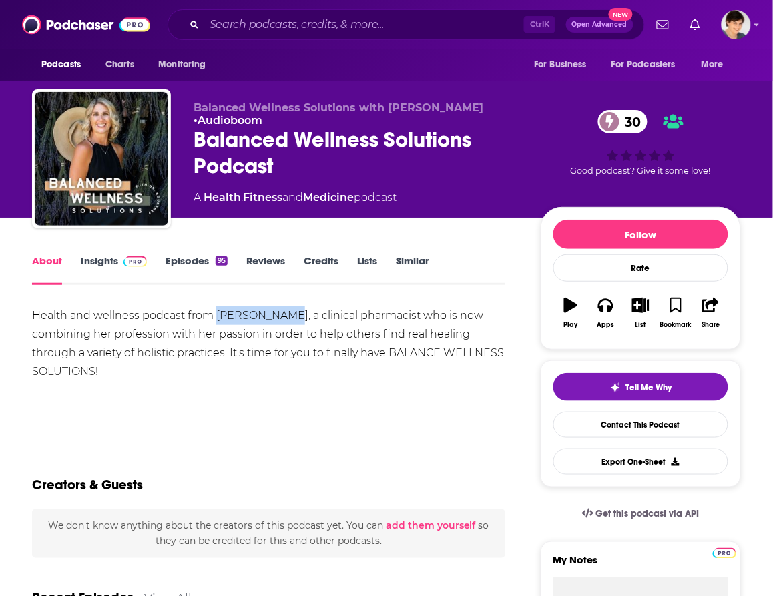
drag, startPoint x: 215, startPoint y: 314, endPoint x: 281, endPoint y: 323, distance: 66.7
click at [281, 323] on div "Health and wellness podcast from Dr. Kourtney Chichilitti, a clinical pharmacis…" at bounding box center [269, 344] width 474 height 75
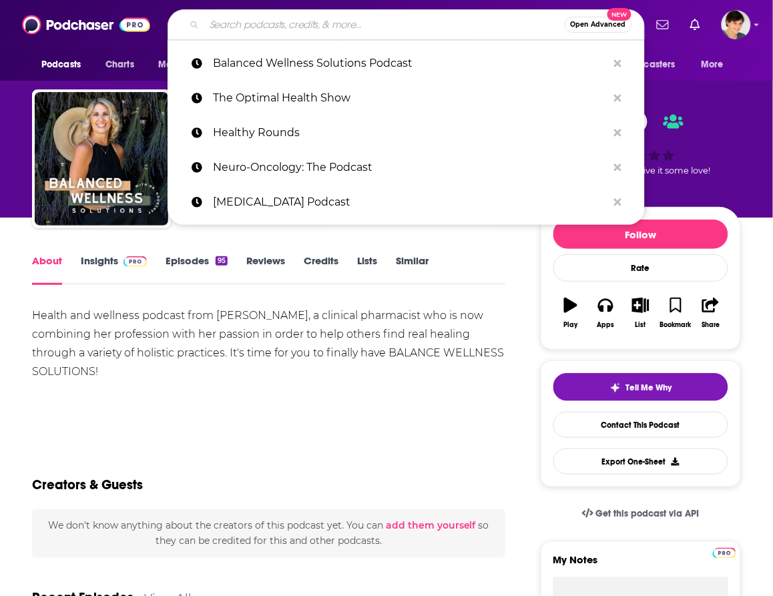
click at [323, 20] on input "Search podcasts, credits, & more..." at bounding box center [384, 24] width 361 height 21
paste input "The TeleWellness Hub Podcast"
type input "The TeleWellness Hub Podcast"
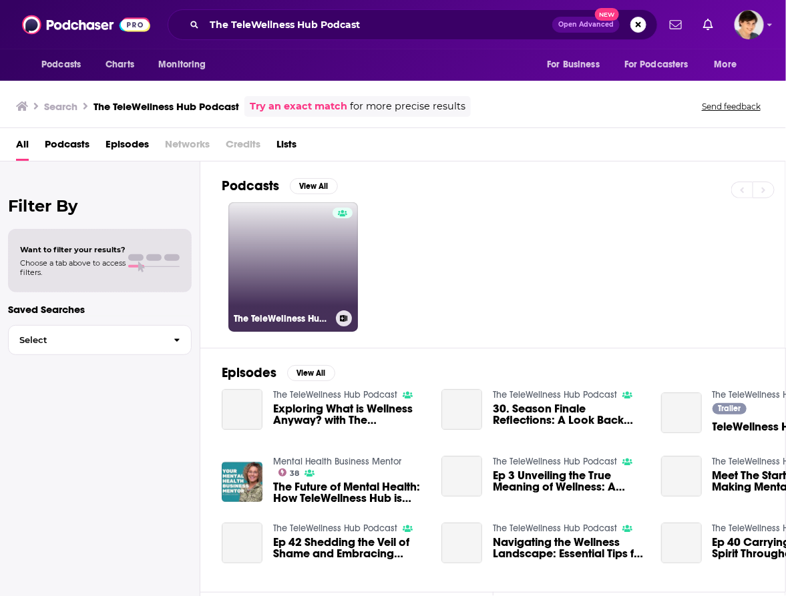
click at [301, 265] on link "The TeleWellness Hub Podcast" at bounding box center [293, 267] width 130 height 130
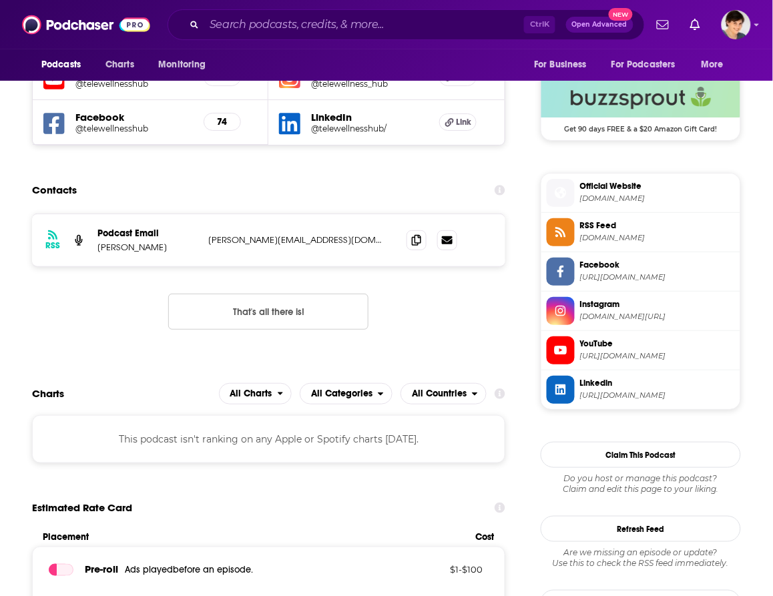
scroll to position [1085, 0]
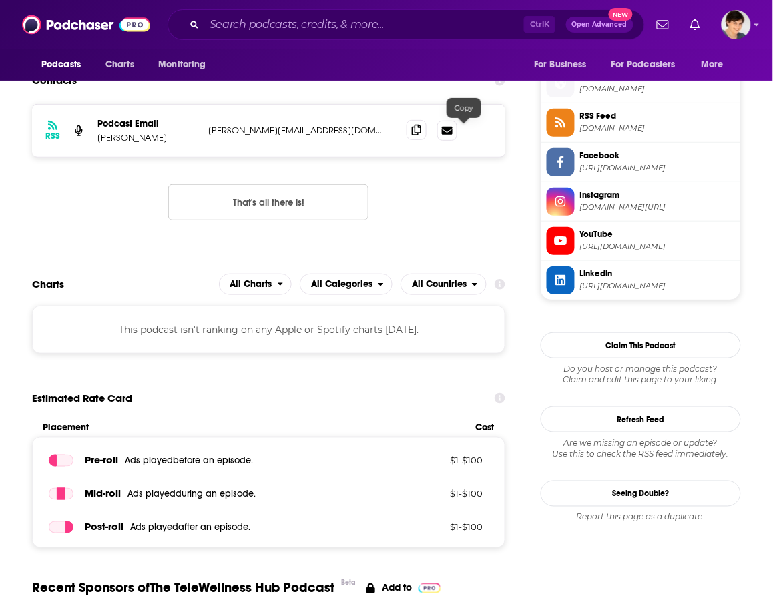
click at [427, 132] on span at bounding box center [417, 130] width 20 height 20
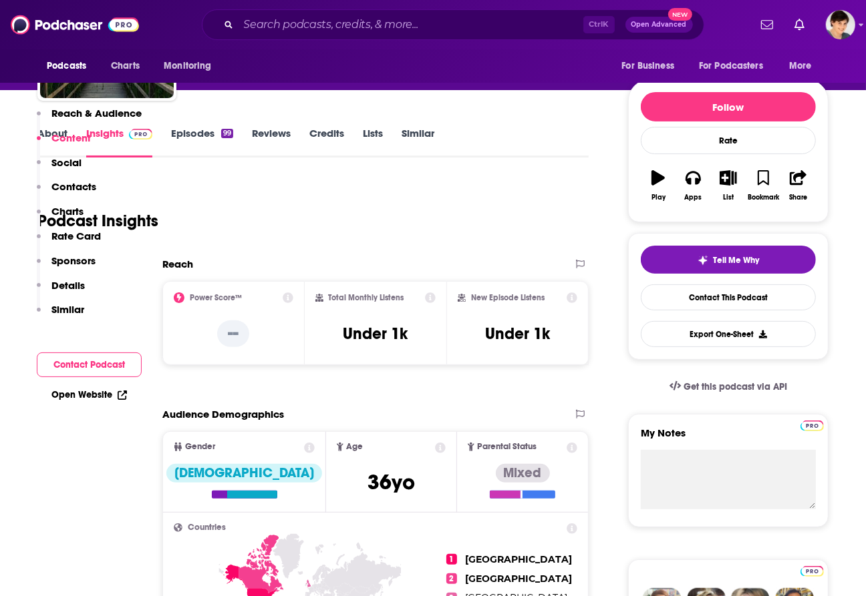
scroll to position [0, 0]
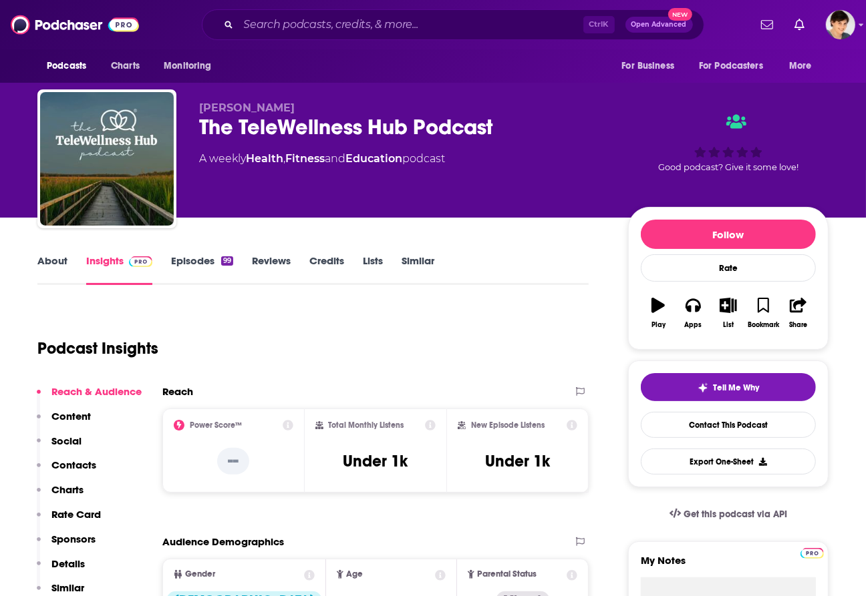
click at [61, 264] on link "About" at bounding box center [52, 269] width 30 height 31
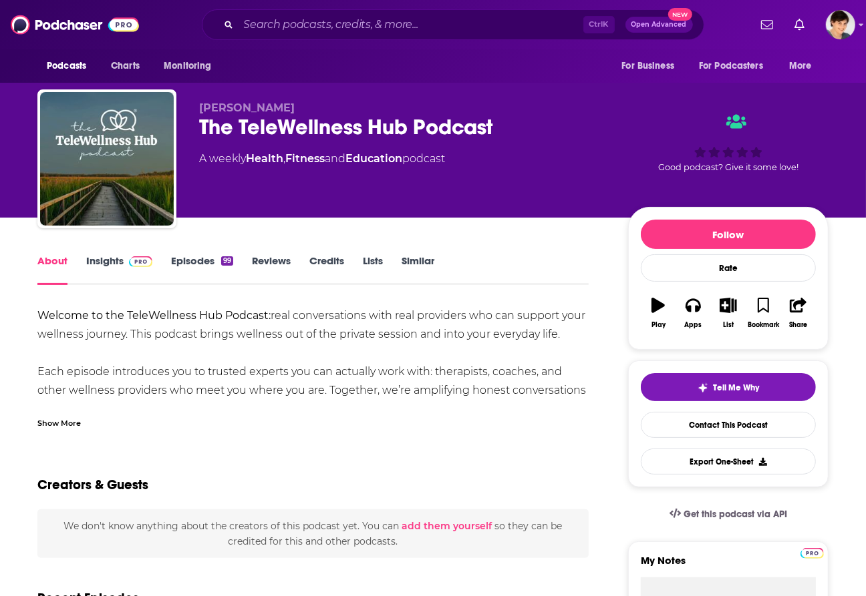
click at [71, 421] on div "Show More" at bounding box center [58, 422] width 43 height 13
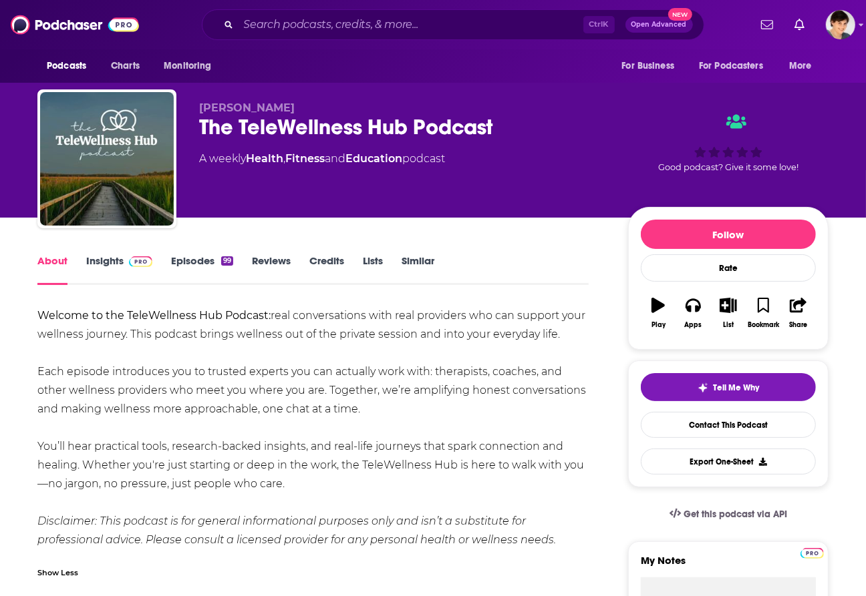
drag, startPoint x: 385, startPoint y: 409, endPoint x: 31, endPoint y: 319, distance: 365.8
click at [238, 317] on b "Welcome to the TeleWellness Hub Podcast:" at bounding box center [153, 315] width 233 height 13
drag, startPoint x: 197, startPoint y: 109, endPoint x: 321, endPoint y: 107, distance: 124.2
click at [321, 107] on div "Martamaria Hamilton The TeleWellness Hub Podcast A weekly Health , Fitness and …" at bounding box center [432, 162] width 791 height 144
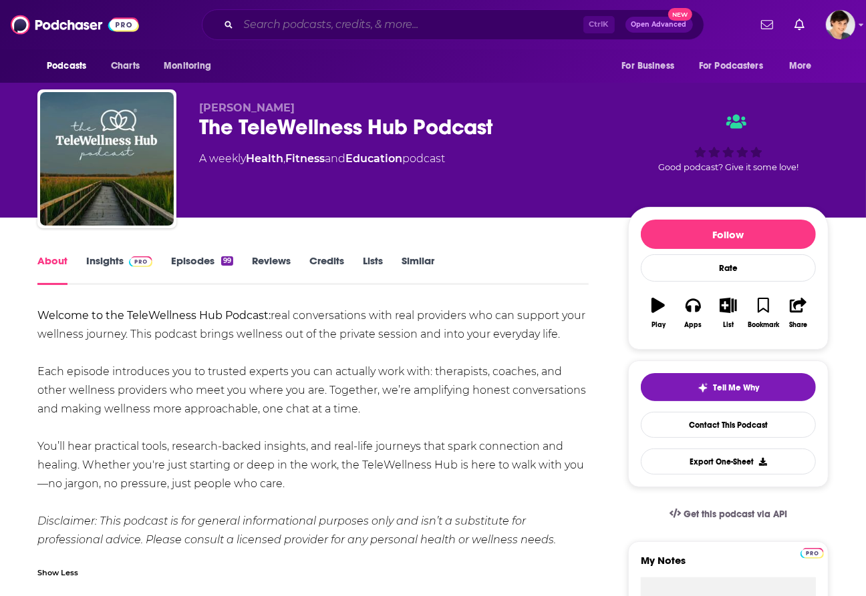
click at [308, 14] on input "Search podcasts, credits, & more..." at bounding box center [410, 24] width 345 height 21
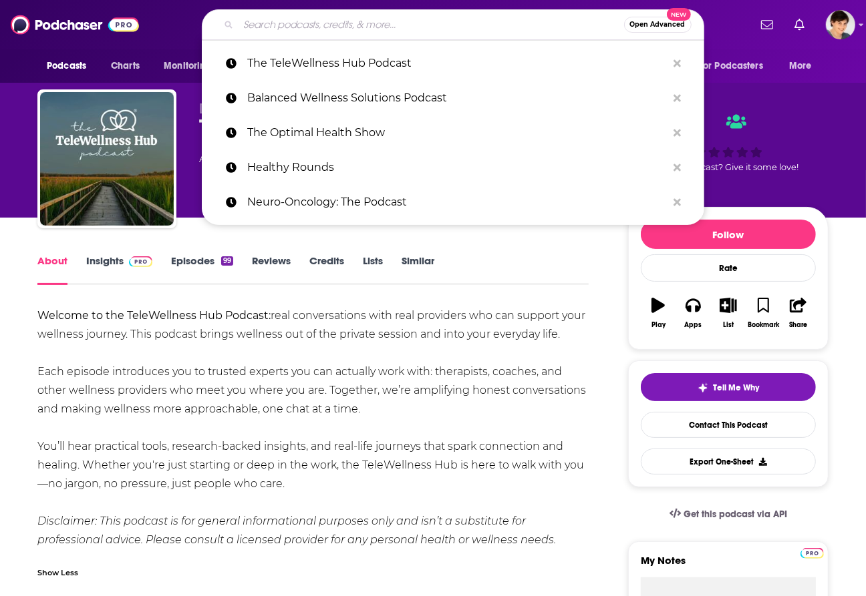
paste input "THE VIBE SCIENCE PODCAST"
type input "THE VIBE SCIENCE PODCAST"
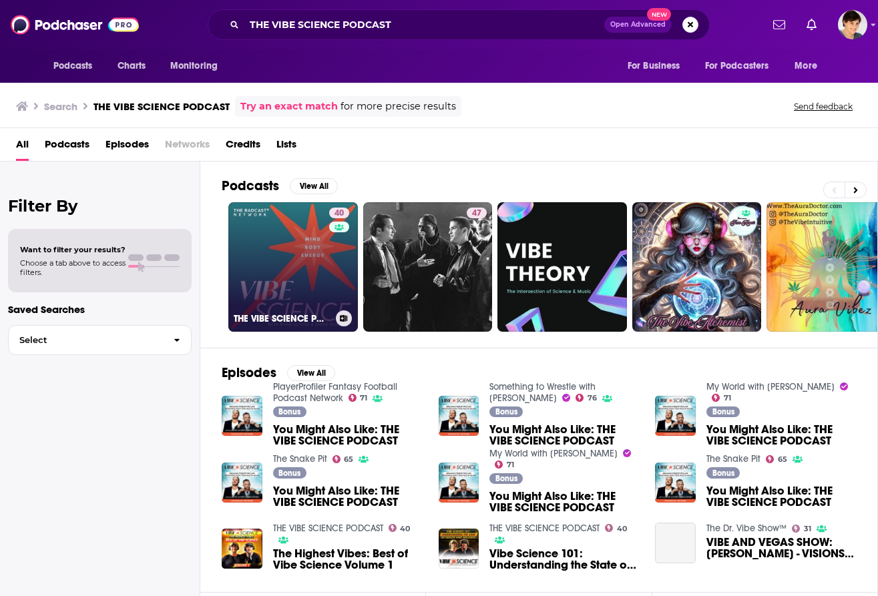
click at [269, 264] on link "40 THE VIBE SCIENCE PODCAST" at bounding box center [293, 267] width 130 height 130
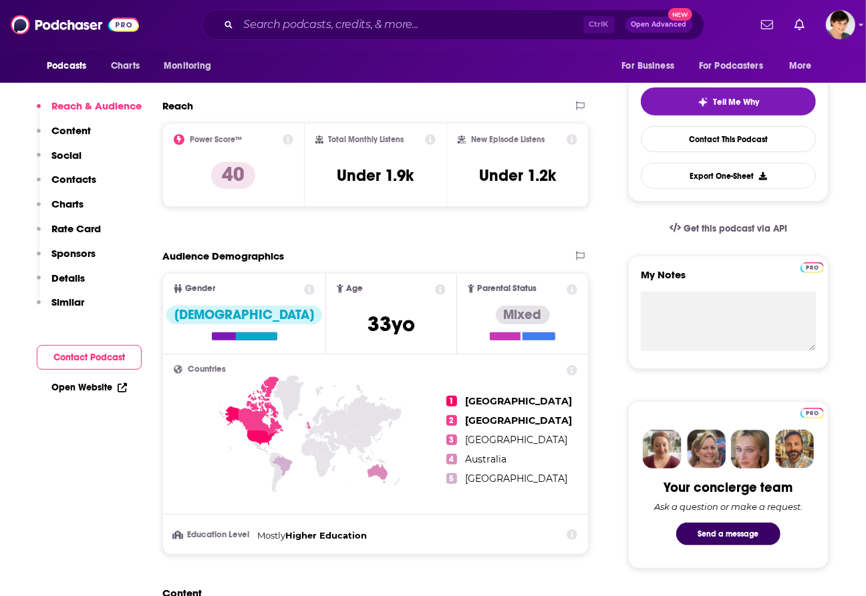
scroll to position [83, 0]
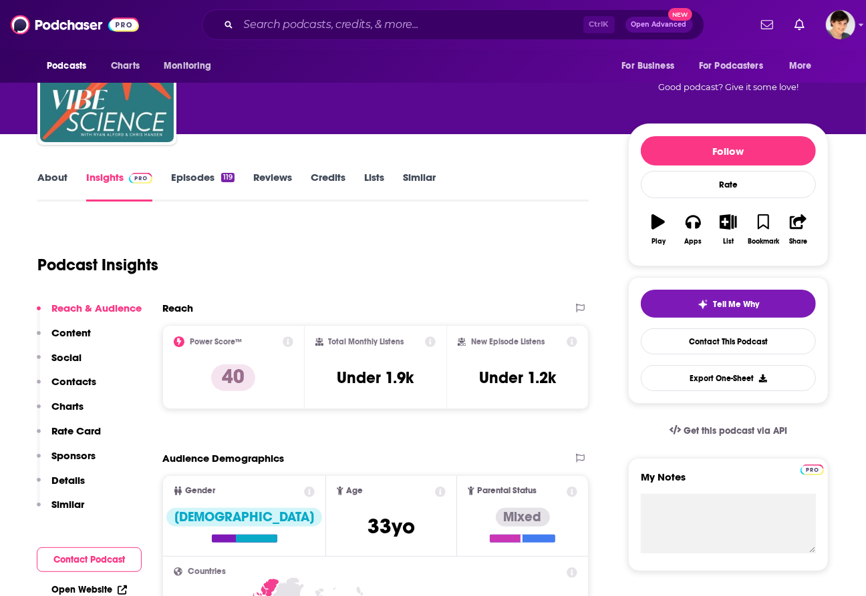
click at [57, 174] on link "About" at bounding box center [52, 186] width 30 height 31
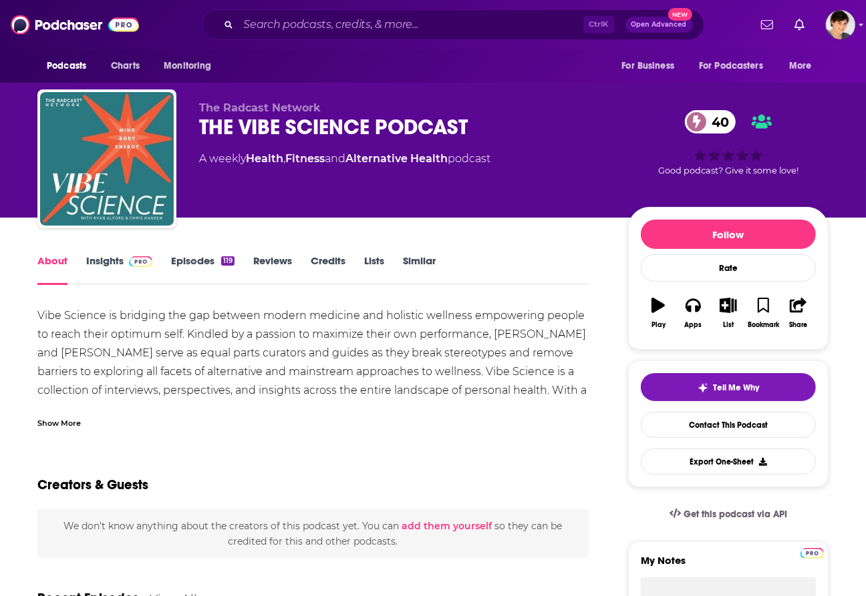
click at [309, 130] on div "THE VIBE SCIENCE PODCAST 40" at bounding box center [402, 127] width 407 height 26
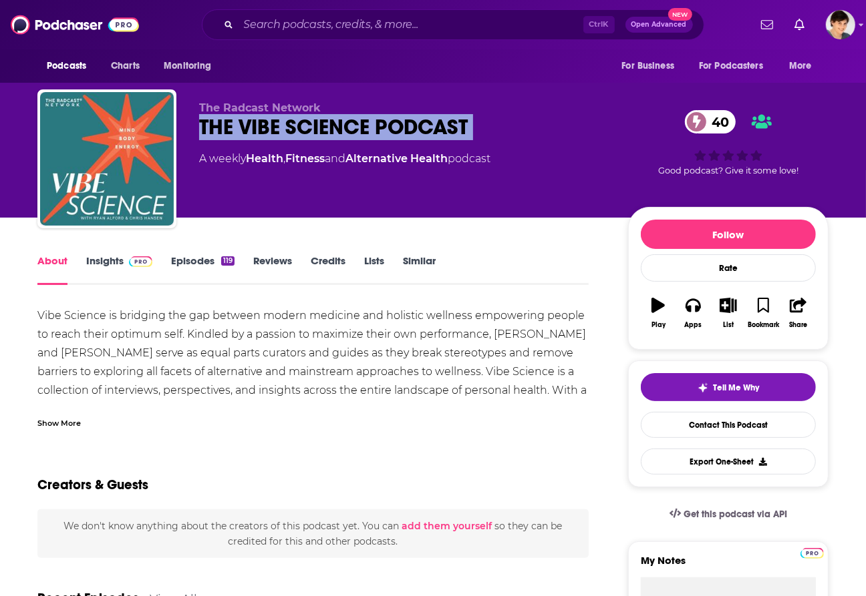
click at [309, 130] on div "THE VIBE SCIENCE PODCAST 40" at bounding box center [402, 127] width 407 height 26
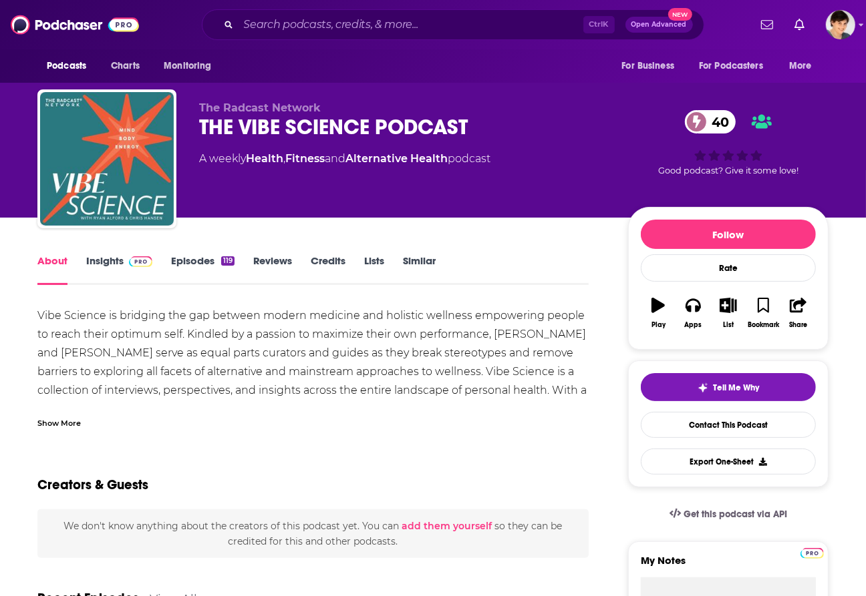
click at [152, 366] on div "Vibe Science is bridging the gap between modern medicine and holistic wellness …" at bounding box center [312, 372] width 551 height 131
click at [71, 416] on div "Show More" at bounding box center [58, 422] width 43 height 13
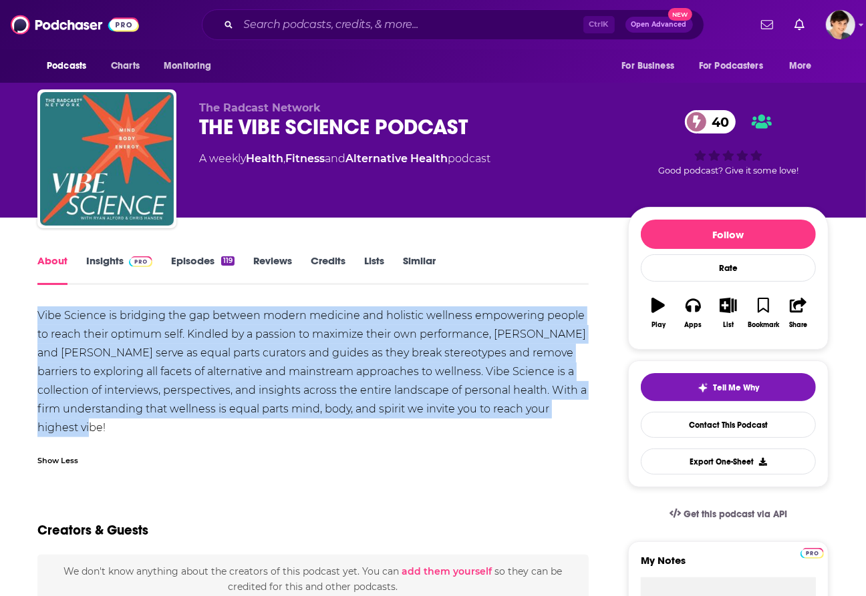
drag, startPoint x: 72, startPoint y: 395, endPoint x: 33, endPoint y: 321, distance: 83.1
click at [277, 339] on div "Vibe Science is bridging the gap between modern medicine and holistic wellness …" at bounding box center [312, 372] width 551 height 131
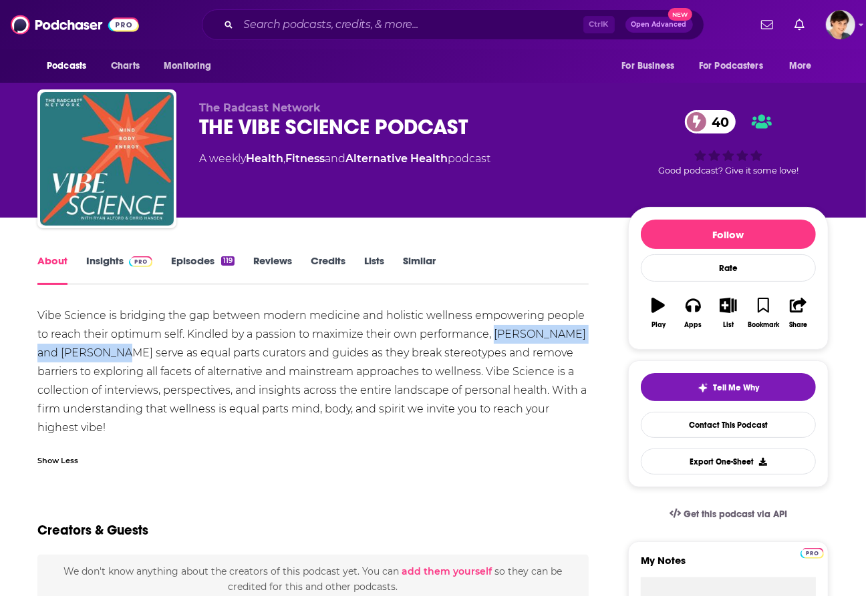
drag, startPoint x: 494, startPoint y: 336, endPoint x: 106, endPoint y: 359, distance: 389.4
click at [106, 359] on div "Vibe Science is bridging the gap between modern medicine and holistic wellness …" at bounding box center [312, 372] width 551 height 131
click at [88, 258] on link "Insights" at bounding box center [119, 269] width 66 height 31
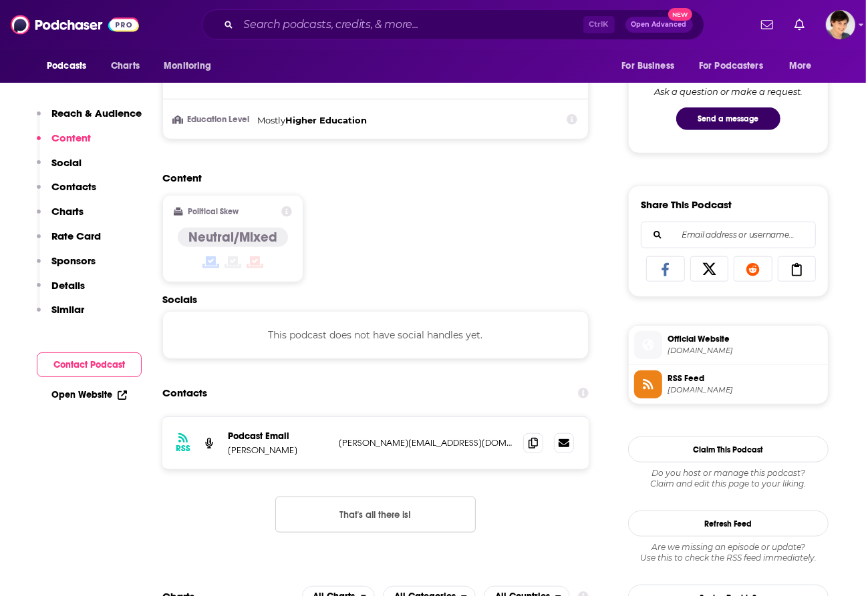
scroll to position [918, 0]
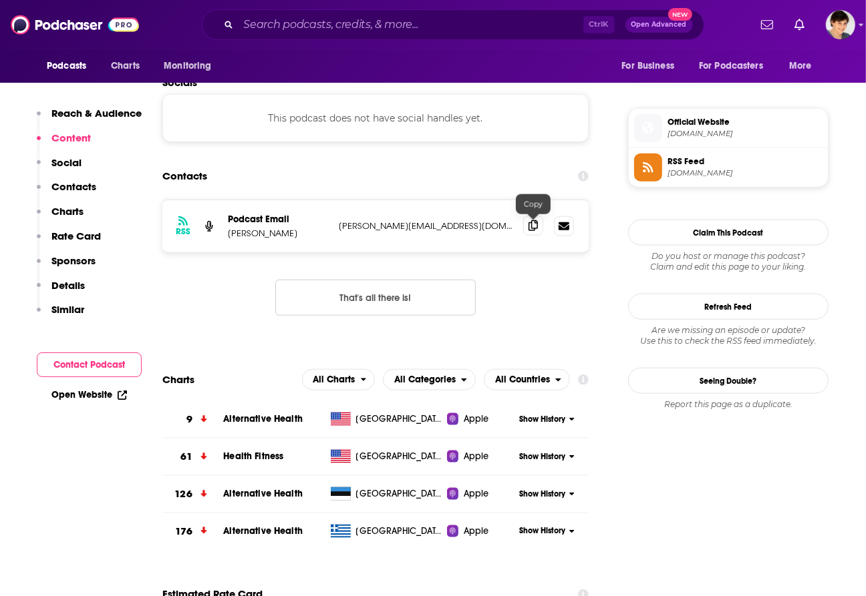
click at [526, 230] on span at bounding box center [533, 226] width 20 height 20
click at [294, 30] on input "Search podcasts, credits, & more..." at bounding box center [410, 24] width 345 height 21
paste input "Biohacking and Beyond! with ELi Abela"
type input "Biohacking and Beyond! with ELi Abela"
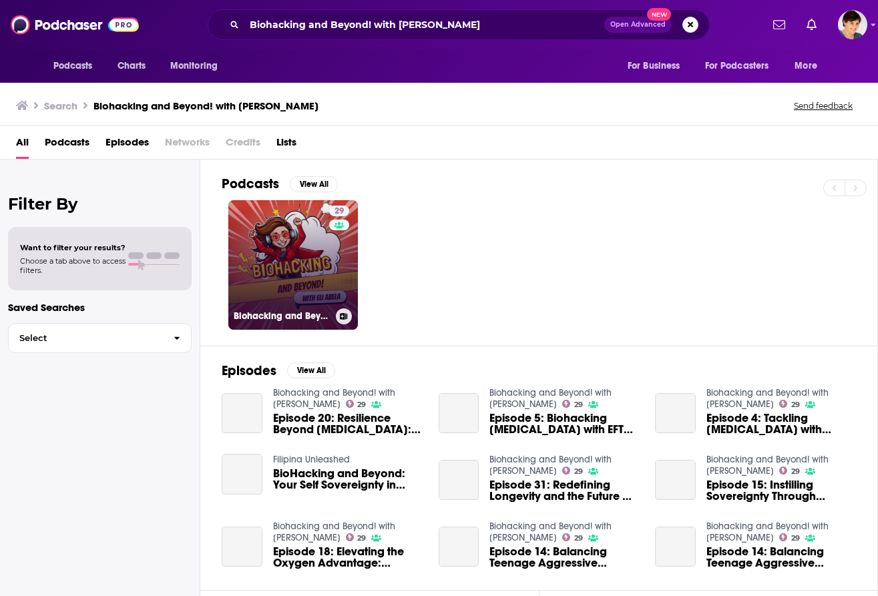
click at [295, 274] on link "29 Biohacking and Beyond! with ELi Abela" at bounding box center [293, 265] width 130 height 130
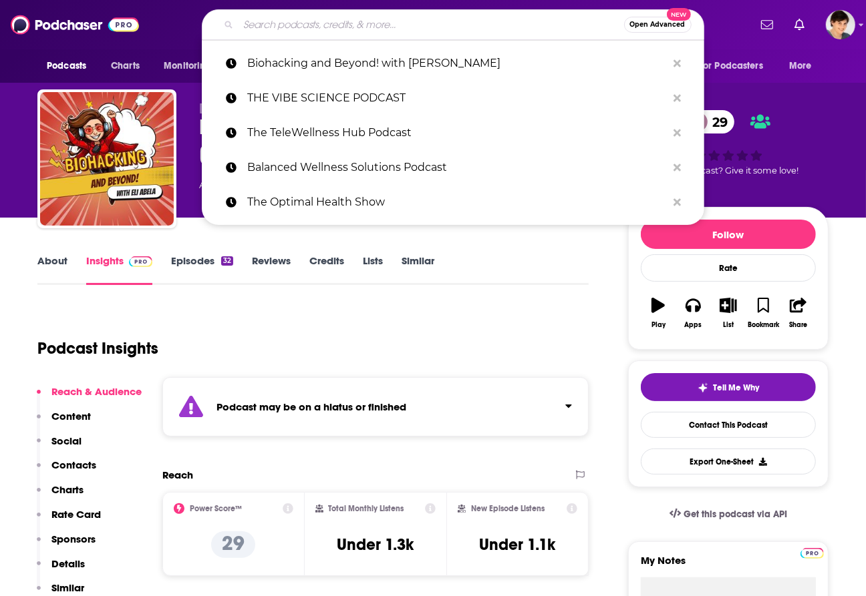
click at [393, 23] on input "Search podcasts, credits, & more..." at bounding box center [430, 24] width 385 height 21
paste input "The Pain and Performance Podcast"
type input "The Pain and Performance Podcast"
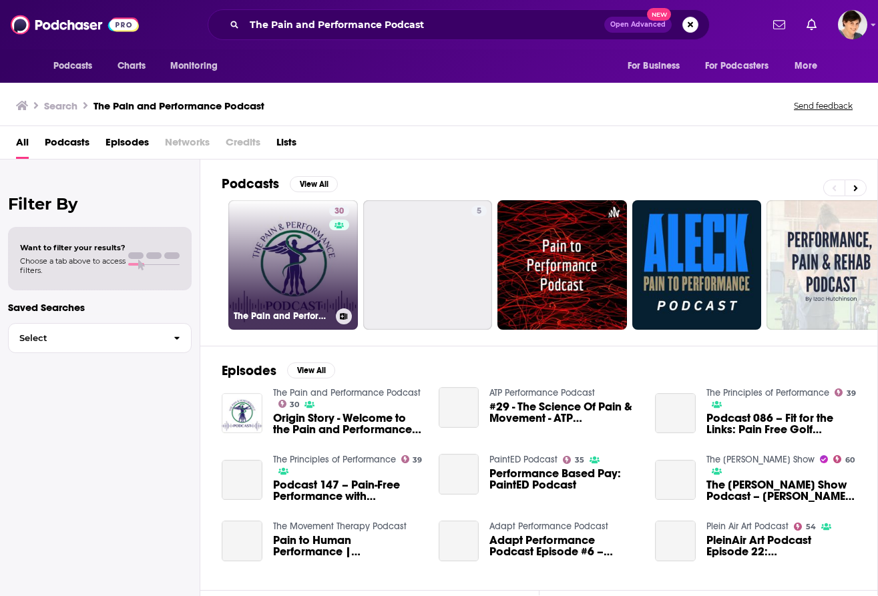
click at [294, 261] on link "30 The Pain and Performance Podcast" at bounding box center [293, 265] width 130 height 130
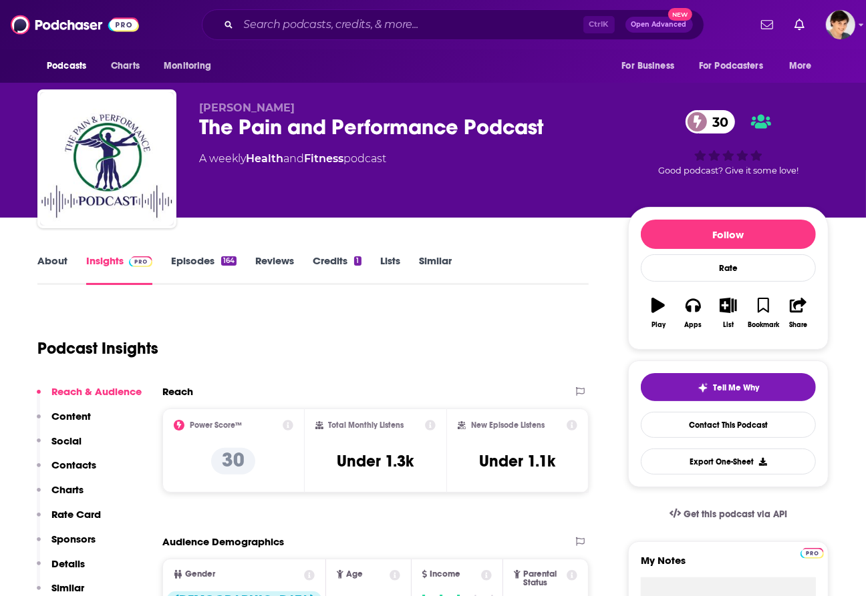
click at [53, 258] on link "About" at bounding box center [52, 269] width 30 height 31
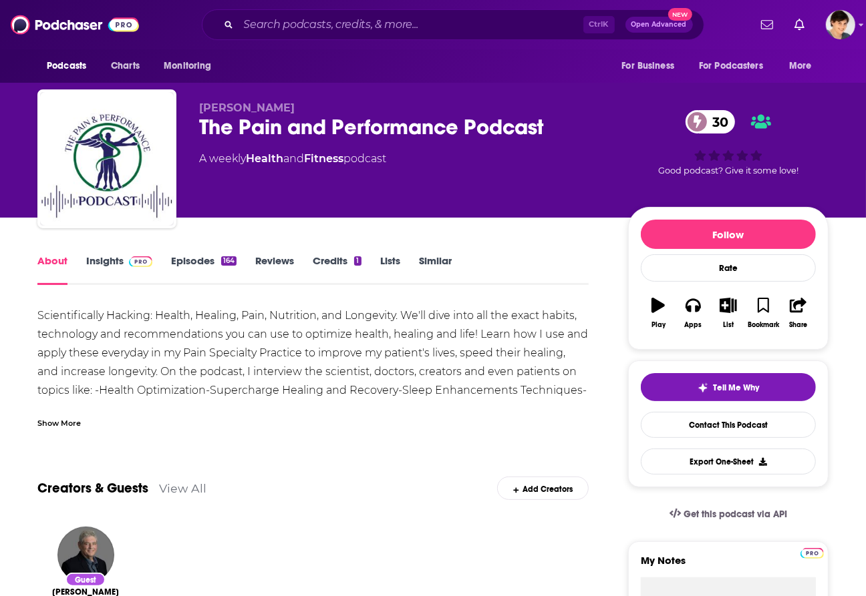
click at [204, 261] on link "Episodes 164" at bounding box center [203, 269] width 65 height 31
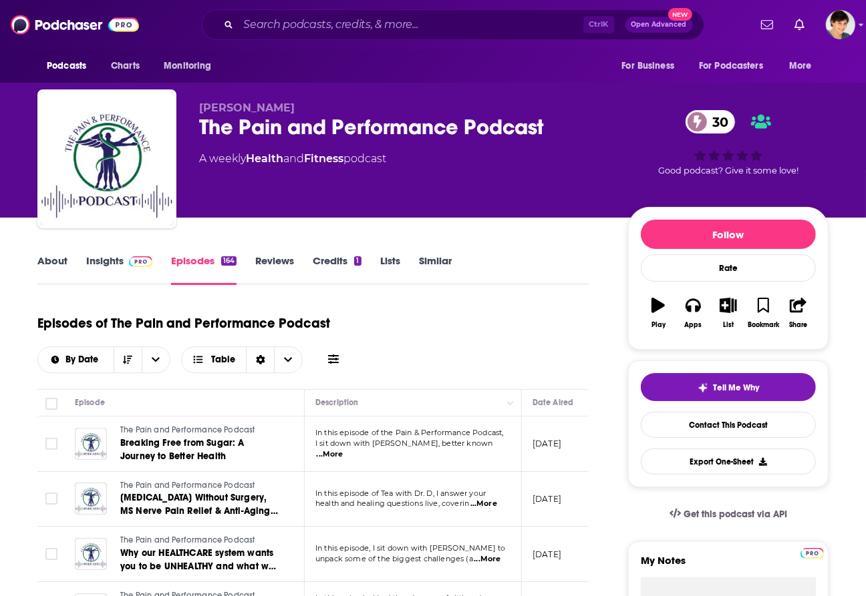
click at [324, 118] on div "The Pain and Performance Podcast 30" at bounding box center [402, 127] width 407 height 26
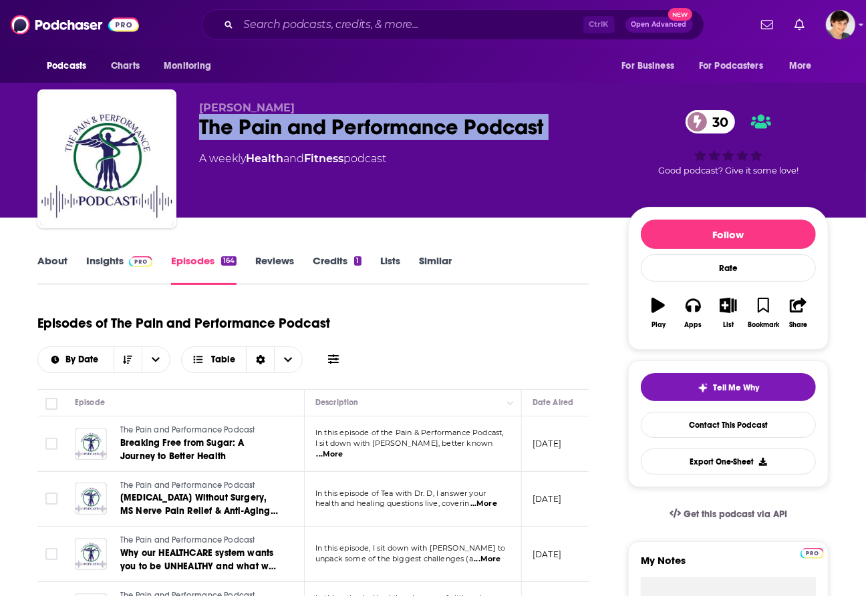
click at [324, 118] on div "The Pain and Performance Podcast 30" at bounding box center [402, 127] width 407 height 26
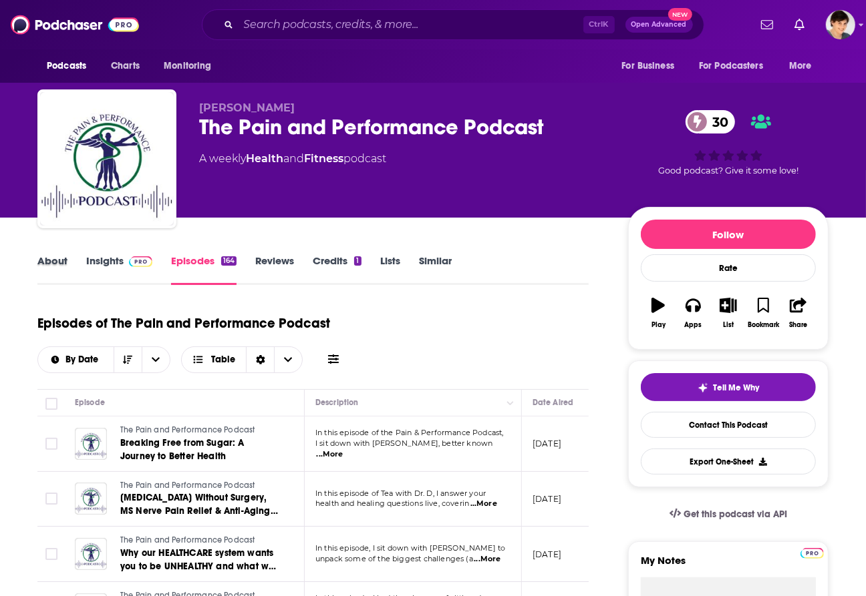
click at [67, 265] on div "About" at bounding box center [61, 269] width 49 height 31
click at [45, 264] on link "About" at bounding box center [52, 269] width 30 height 31
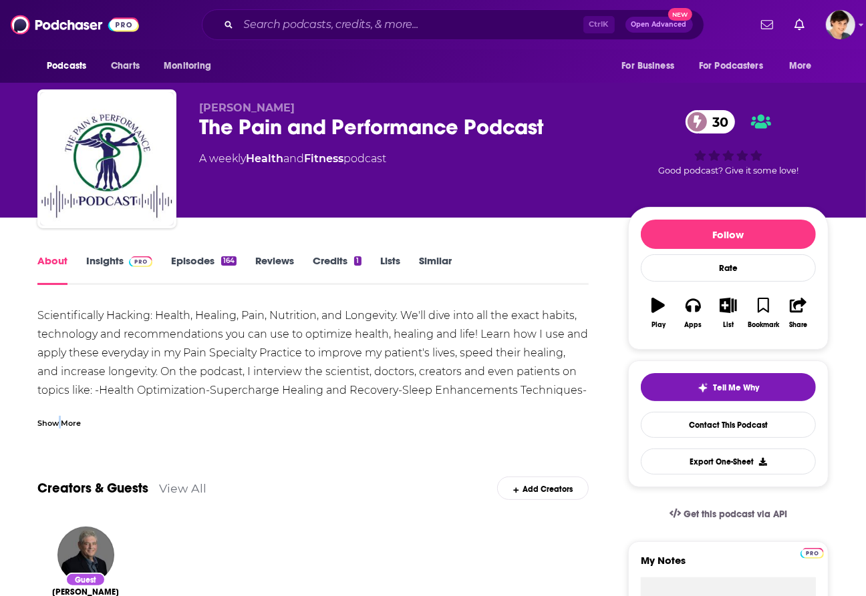
click at [59, 418] on div "Show More" at bounding box center [58, 422] width 43 height 13
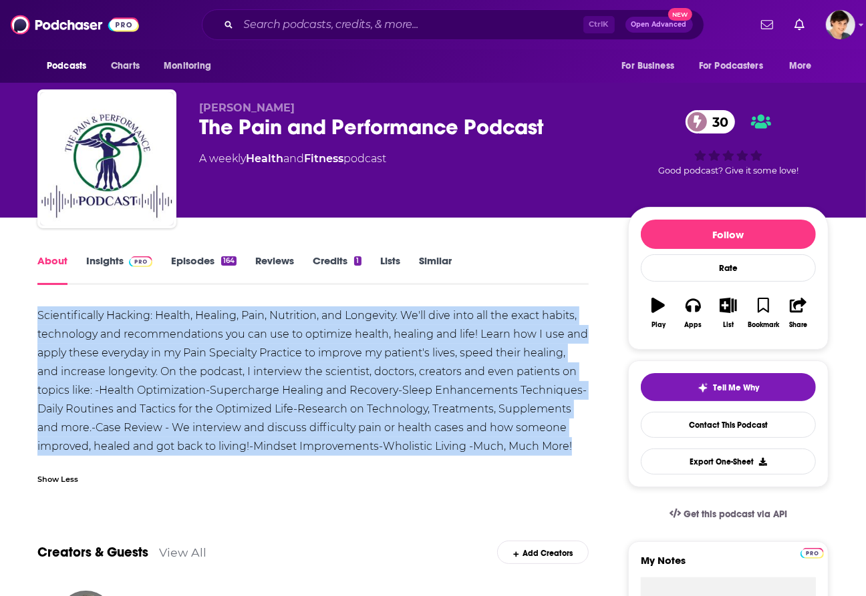
drag, startPoint x: 576, startPoint y: 442, endPoint x: 30, endPoint y: 321, distance: 559.1
click at [321, 321] on div "Scientifically Hacking: Health, Healing, Pain, Nutrition, and Longevity. We'll …" at bounding box center [312, 382] width 551 height 150
drag, startPoint x: 580, startPoint y: 445, endPoint x: 37, endPoint y: 319, distance: 557.3
click at [37, 319] on div "Scientifically Hacking: Health, Healing, Pain, Nutrition, and Longevity. We'll …" at bounding box center [312, 382] width 551 height 150
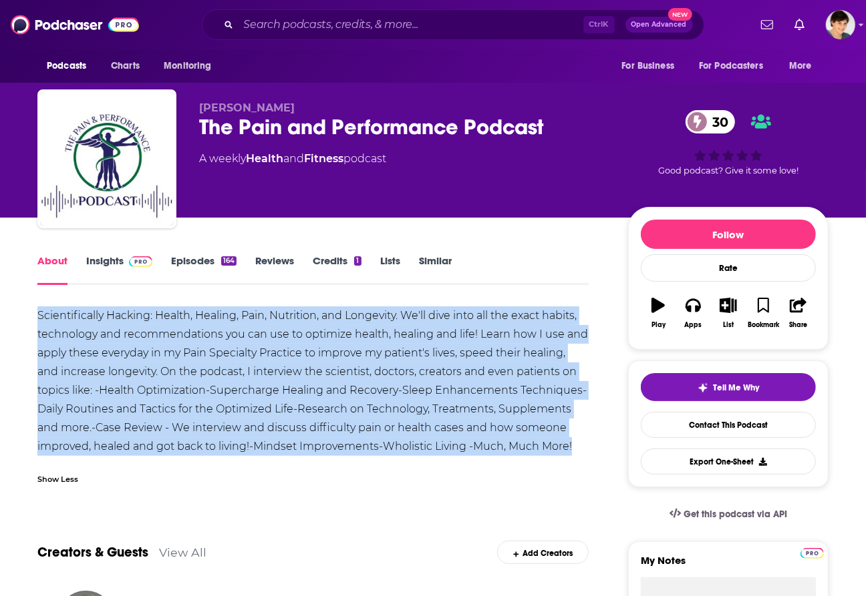
click at [262, 349] on div "Scientifically Hacking: Health, Healing, Pain, Nutrition, and Longevity. We'll …" at bounding box center [312, 382] width 551 height 150
drag, startPoint x: 582, startPoint y: 448, endPoint x: 35, endPoint y: 319, distance: 561.9
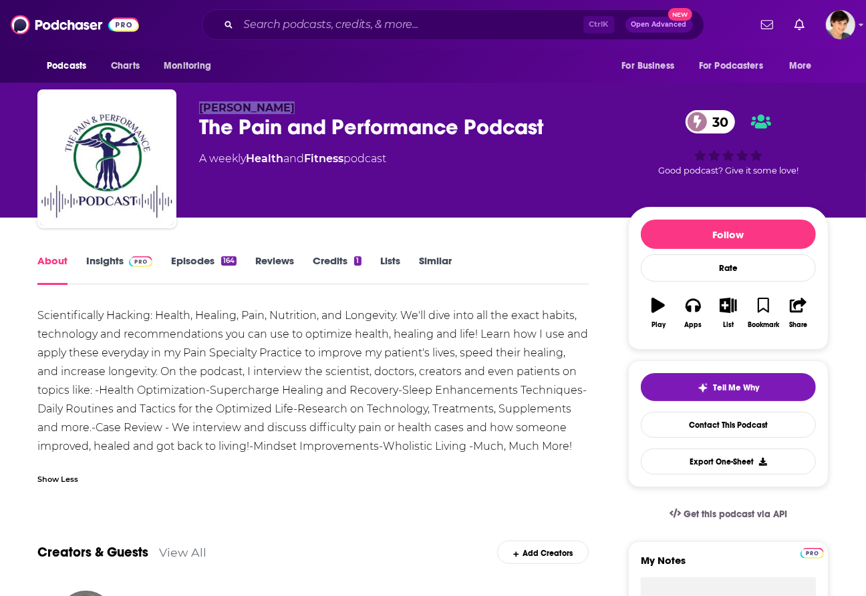
drag, startPoint x: 191, startPoint y: 111, endPoint x: 308, endPoint y: 108, distance: 116.9
click at [308, 108] on div "Derrick Hines The Pain and Performance Podcast 30 A weekly Health and Fitness p…" at bounding box center [432, 162] width 791 height 144
click at [98, 256] on link "Insights" at bounding box center [119, 269] width 66 height 31
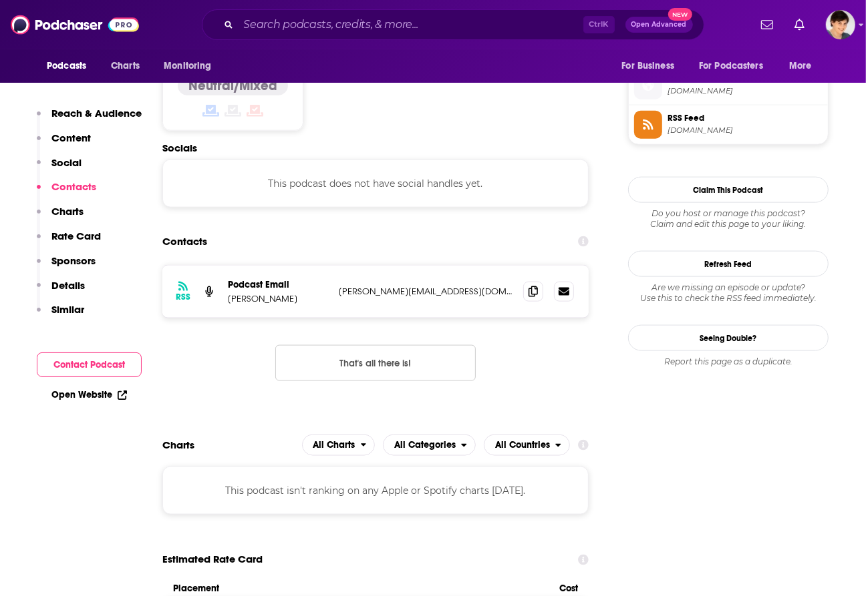
scroll to position [1085, 0]
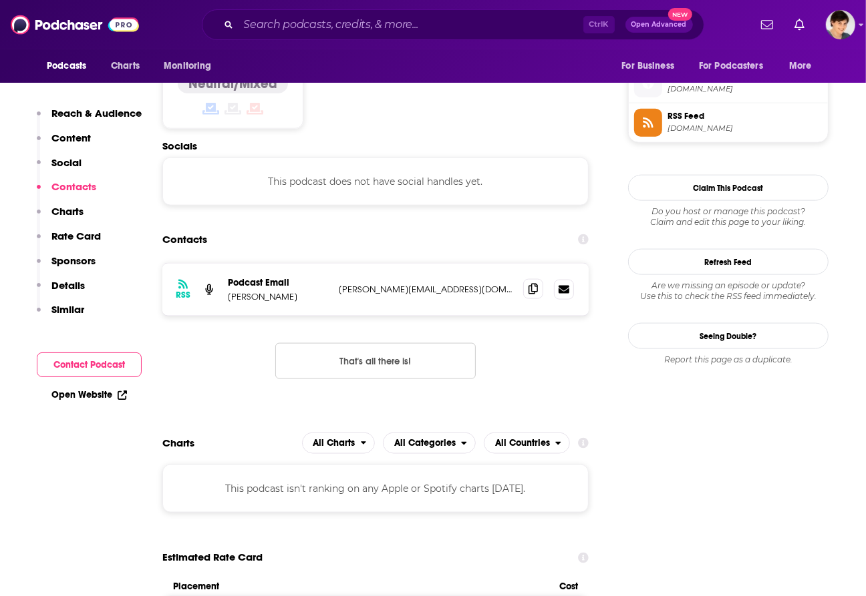
click at [528, 279] on span at bounding box center [533, 289] width 20 height 20
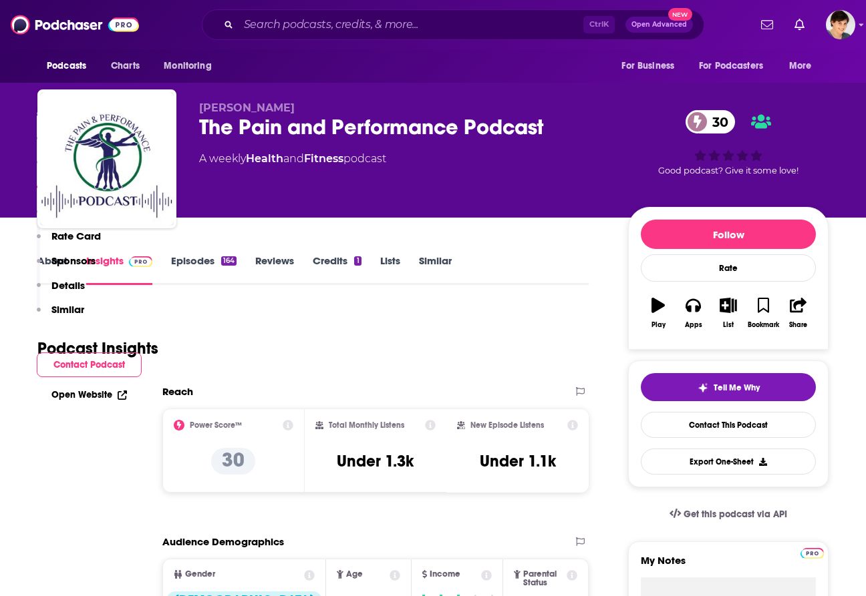
scroll to position [1085, 0]
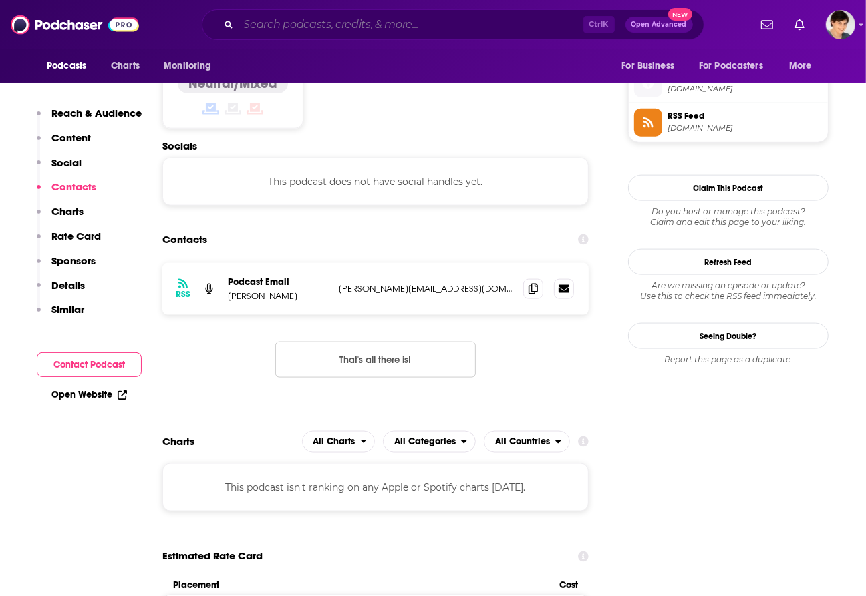
click at [411, 21] on input "Search podcasts, credits, & more..." at bounding box center [410, 24] width 345 height 21
paste input "Health Matters"
type input "Health Matters"
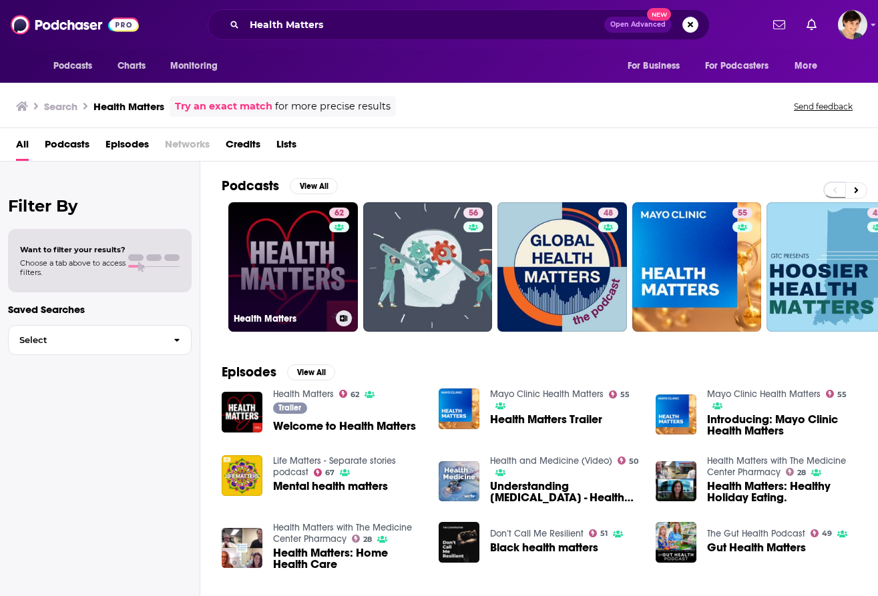
click at [252, 244] on link "62 Health Matters" at bounding box center [293, 267] width 130 height 130
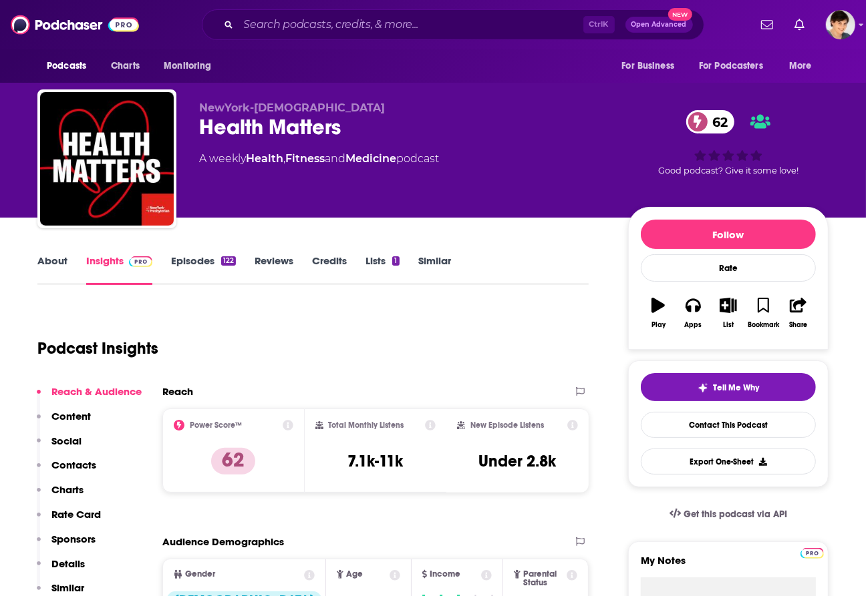
click at [197, 264] on link "Episodes 122" at bounding box center [203, 269] width 65 height 31
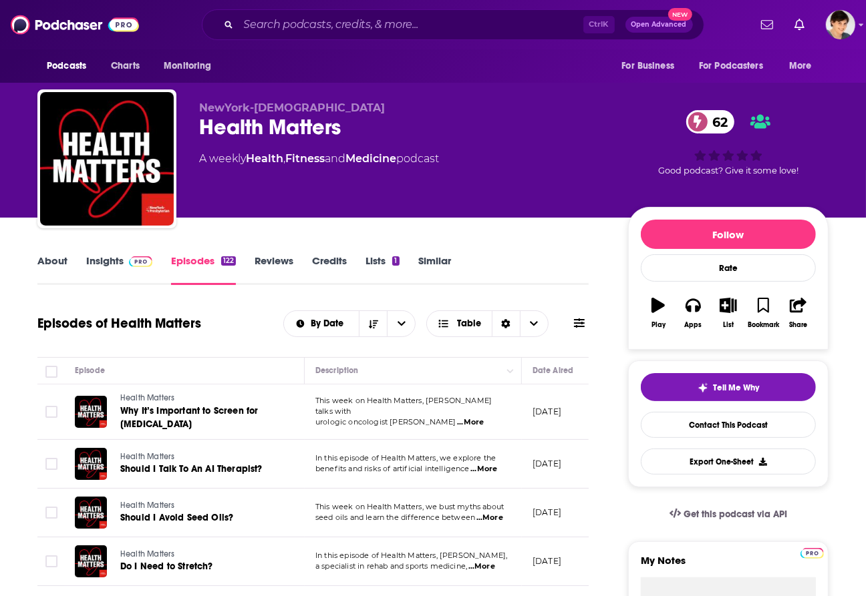
click at [57, 259] on link "About" at bounding box center [52, 269] width 30 height 31
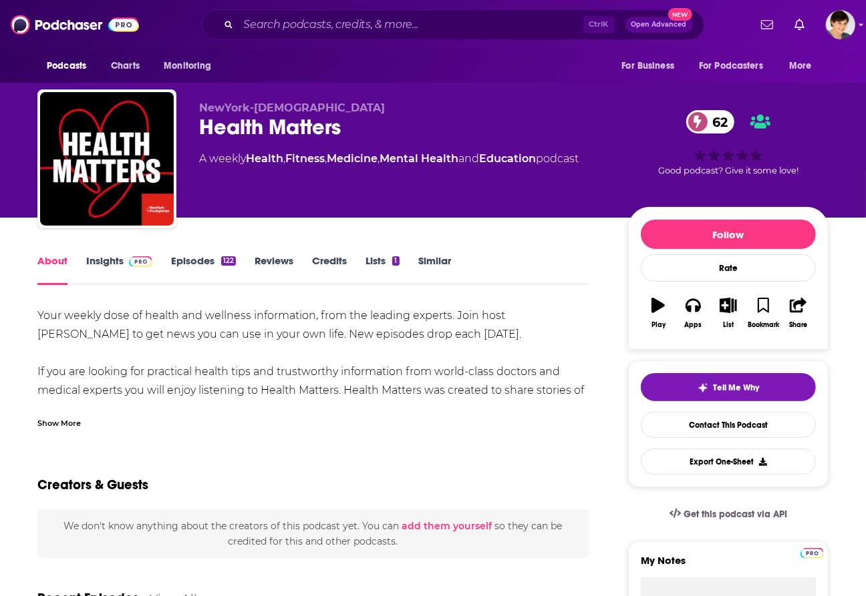
click at [279, 129] on div "Health Matters 62" at bounding box center [402, 127] width 407 height 26
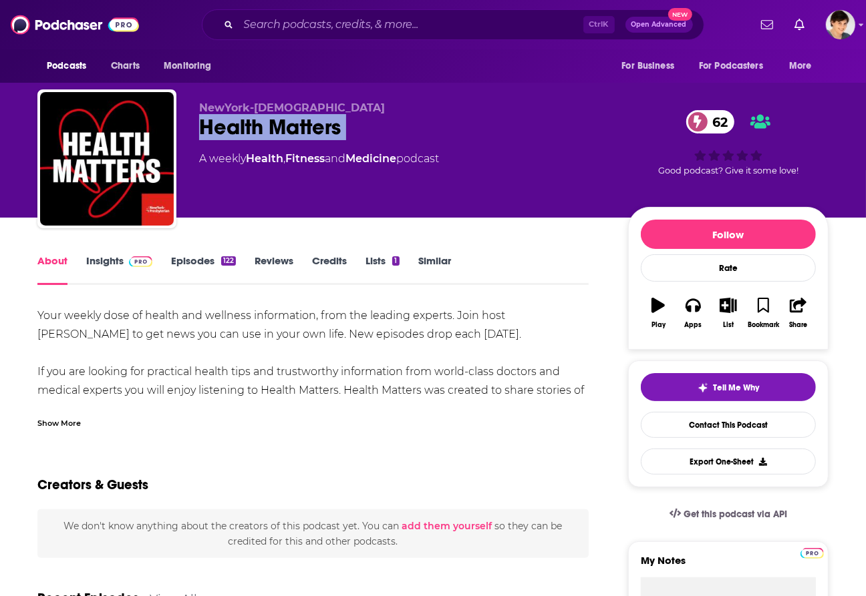
click at [279, 129] on div "Health Matters 62" at bounding box center [402, 127] width 407 height 26
copy div "Health Matters 62"
click at [65, 424] on div "Show More" at bounding box center [58, 422] width 43 height 13
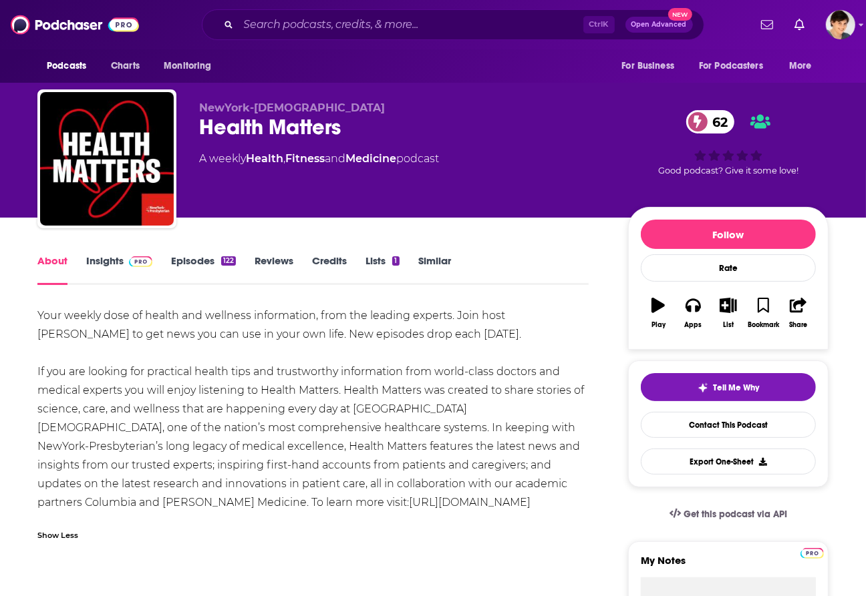
drag, startPoint x: 23, startPoint y: 311, endPoint x: 429, endPoint y: 502, distance: 448.2
copy div "Your weekly dose of health and wellness information, from the leading experts. …"
drag, startPoint x: 568, startPoint y: 311, endPoint x: 483, endPoint y: 312, distance: 84.8
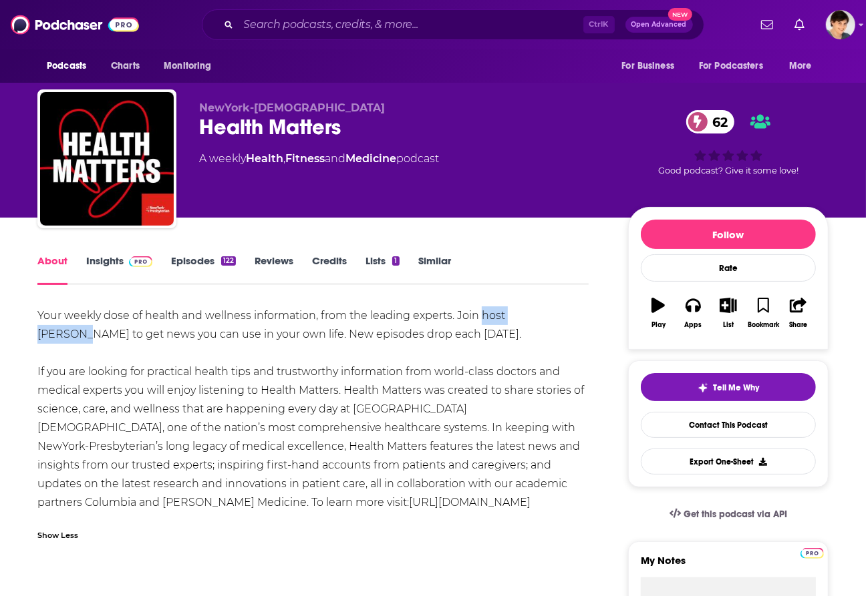
click at [483, 312] on div "Your weekly dose of health and wellness information, from the leading experts. …" at bounding box center [312, 410] width 551 height 206
drag, startPoint x: 506, startPoint y: 315, endPoint x: 72, endPoint y: 339, distance: 434.8
click at [72, 339] on div "Your weekly dose of health and wellness information, from the leading experts. …" at bounding box center [312, 410] width 551 height 206
copy div "Courtney Allison"
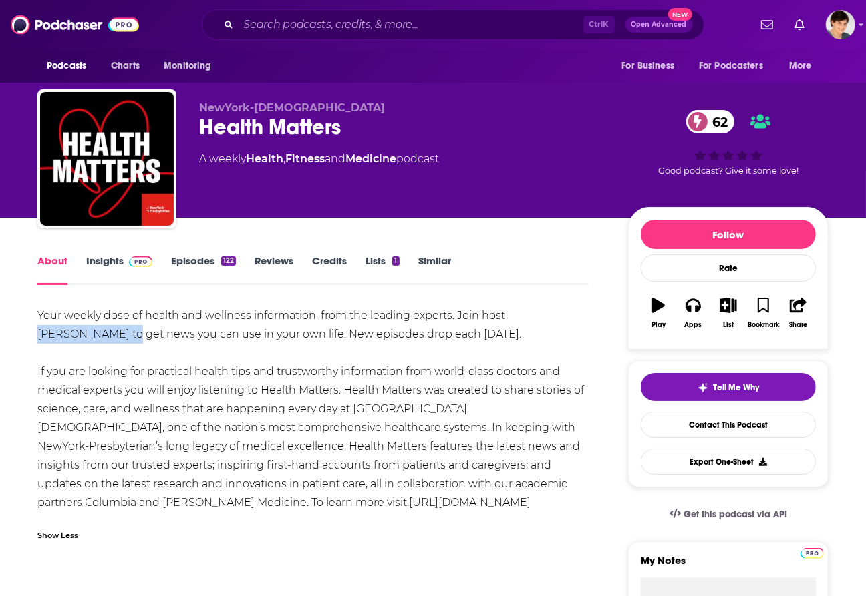
click at [97, 254] on link "Insights" at bounding box center [119, 269] width 66 height 31
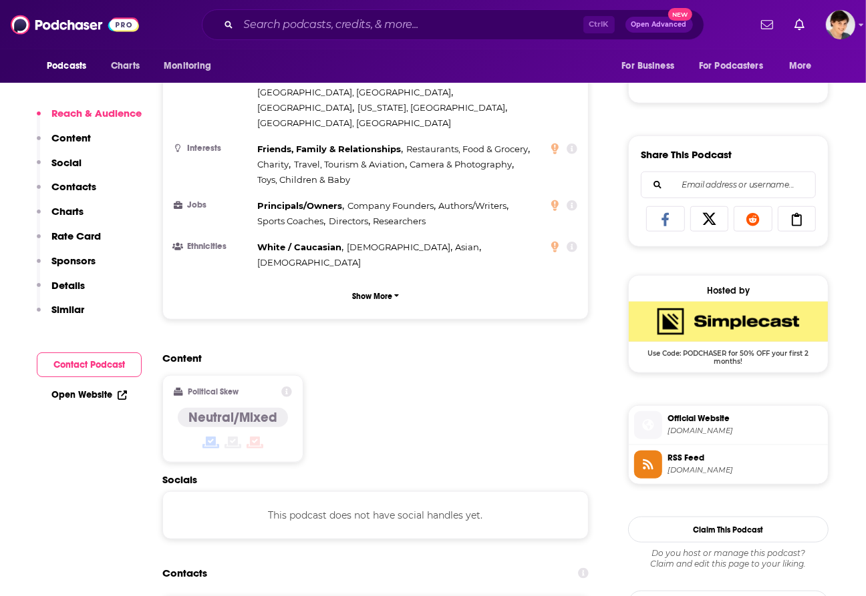
scroll to position [918, 0]
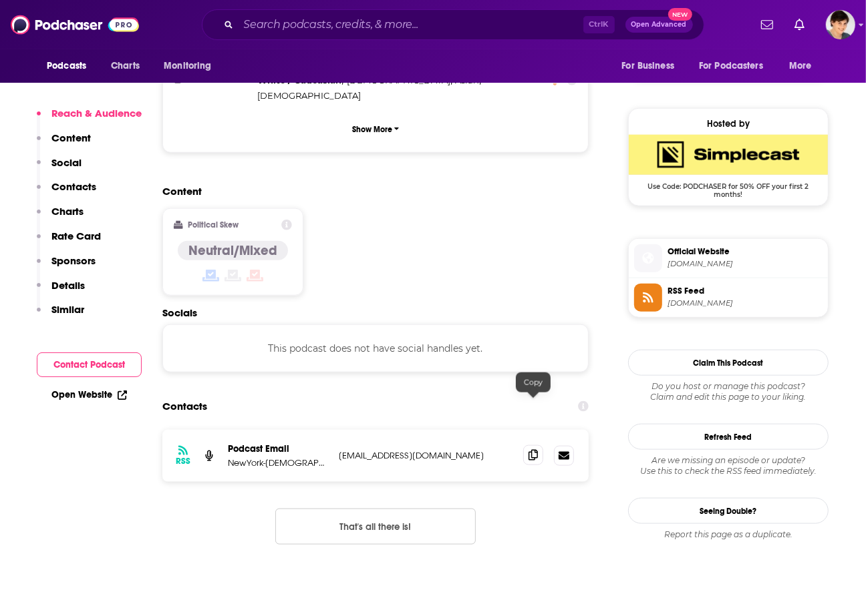
click at [536, 445] on span at bounding box center [533, 455] width 20 height 20
click at [345, 31] on input "Search podcasts, credits, & more..." at bounding box center [410, 24] width 345 height 21
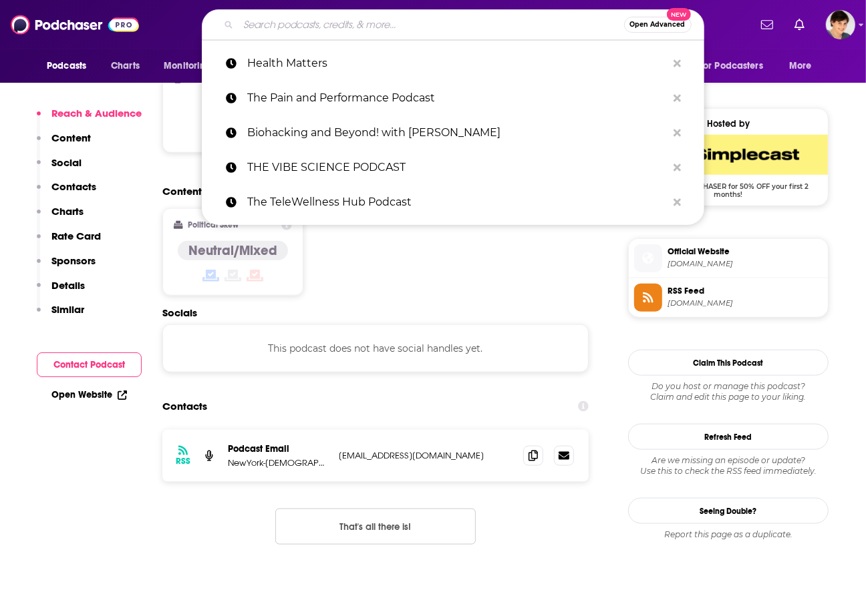
paste input "The Remedy Revolution Podcast"
type input "The Remedy Revolution Podcast"
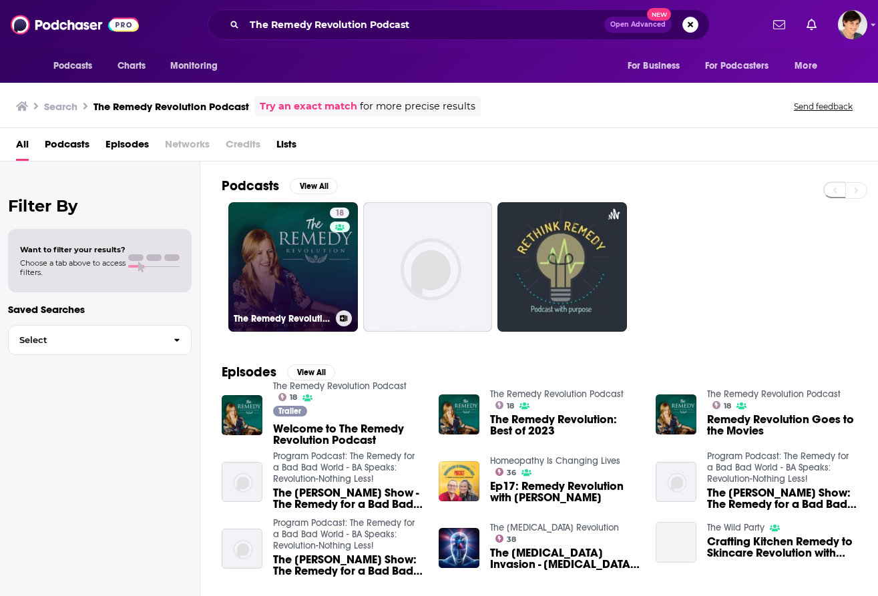
click at [279, 266] on link "18 The Remedy Revolution Podcast" at bounding box center [293, 267] width 130 height 130
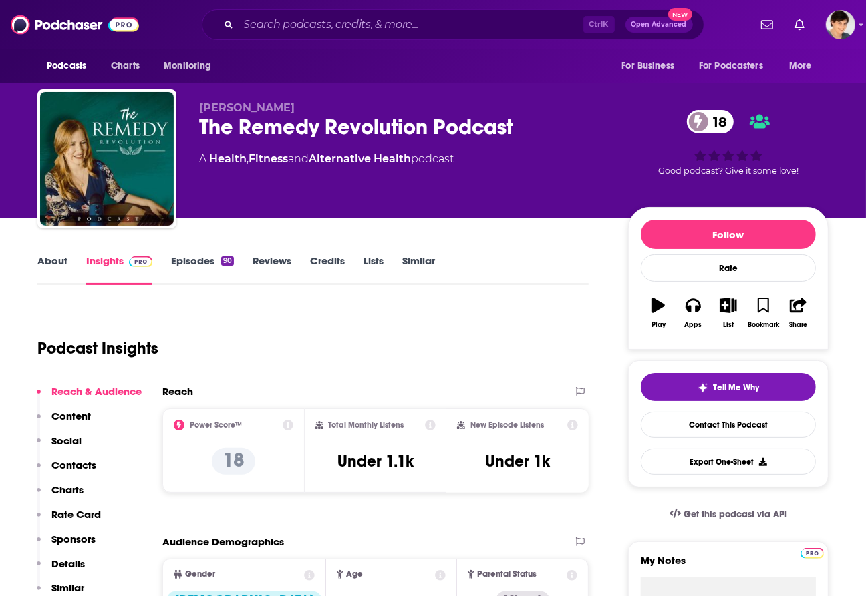
click at [50, 258] on link "About" at bounding box center [52, 269] width 30 height 31
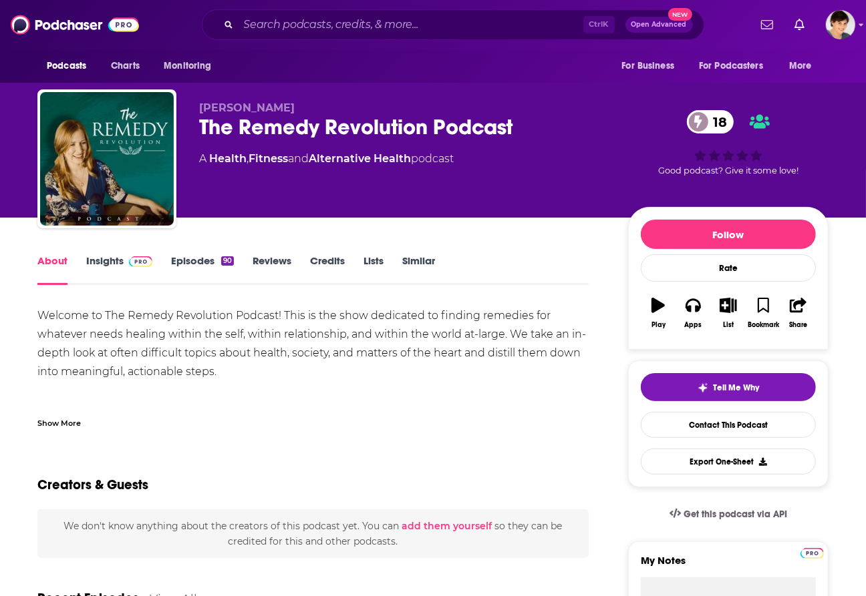
click at [324, 127] on div "The Remedy Revolution Podcast 18" at bounding box center [402, 127] width 407 height 26
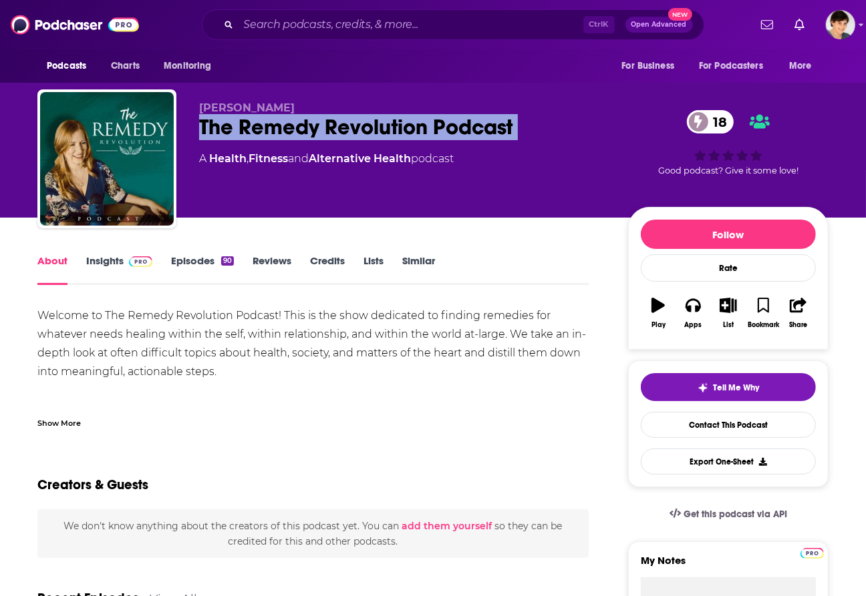
click at [324, 127] on div "The Remedy Revolution Podcast 18" at bounding box center [402, 127] width 407 height 26
copy div "The Remedy Revolution Podcast 18"
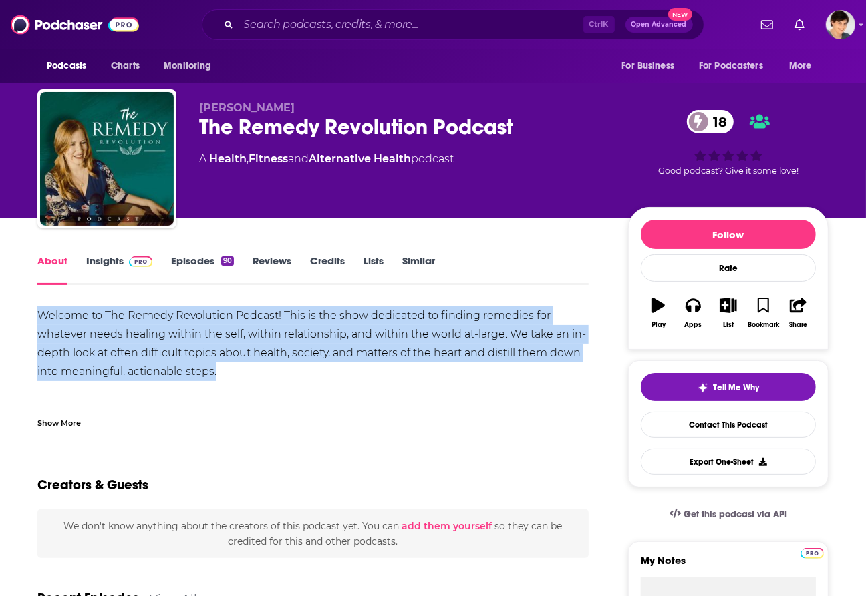
drag, startPoint x: 240, startPoint y: 372, endPoint x: 20, endPoint y: 324, distance: 225.6
copy div "Welcome to The Remedy Revolution Podcast! This is the show dedicated to finding…"
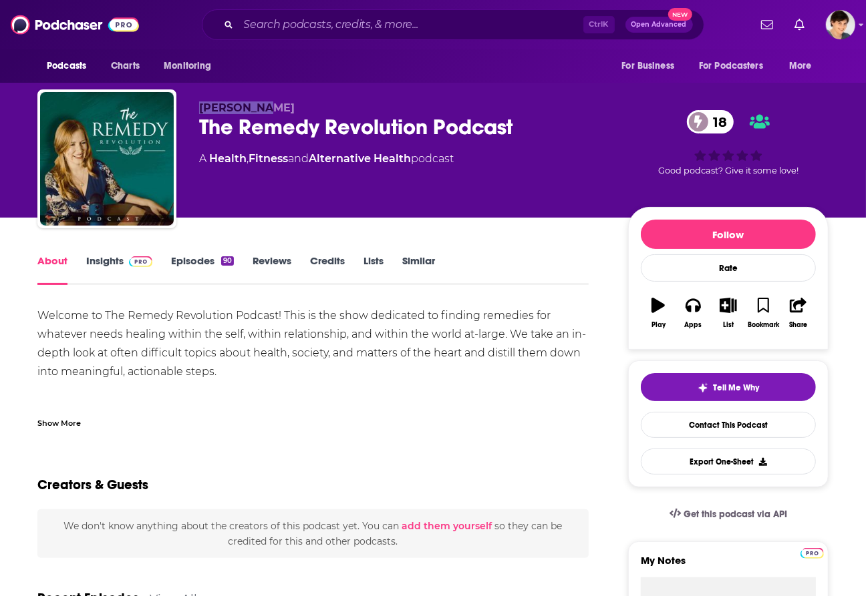
drag, startPoint x: 194, startPoint y: 105, endPoint x: 276, endPoint y: 105, distance: 82.2
click at [276, 105] on div "Erin Paige The Remedy Revolution Podcast 18 A Health , Fitness and Alternative …" at bounding box center [432, 162] width 791 height 144
copy span "Erin Paige"
click at [104, 262] on link "Insights" at bounding box center [119, 269] width 66 height 31
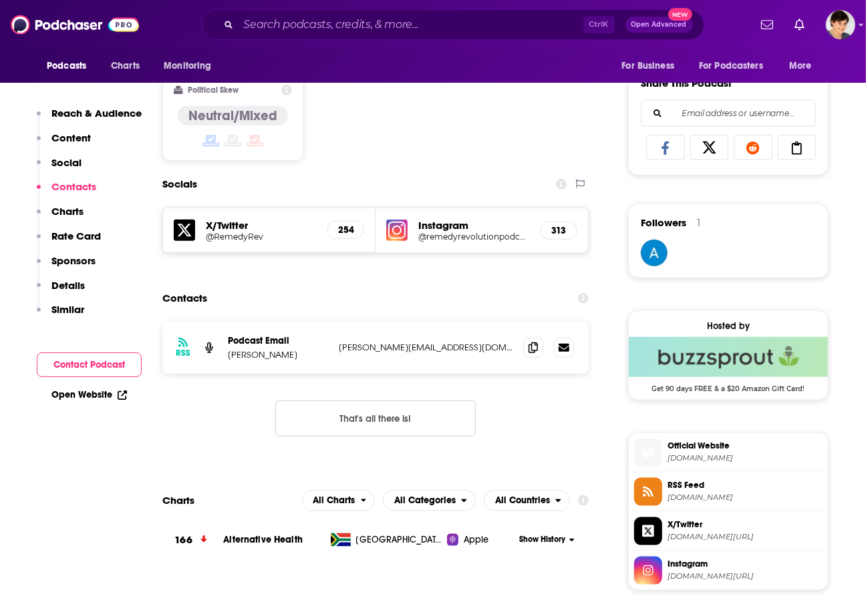
scroll to position [918, 0]
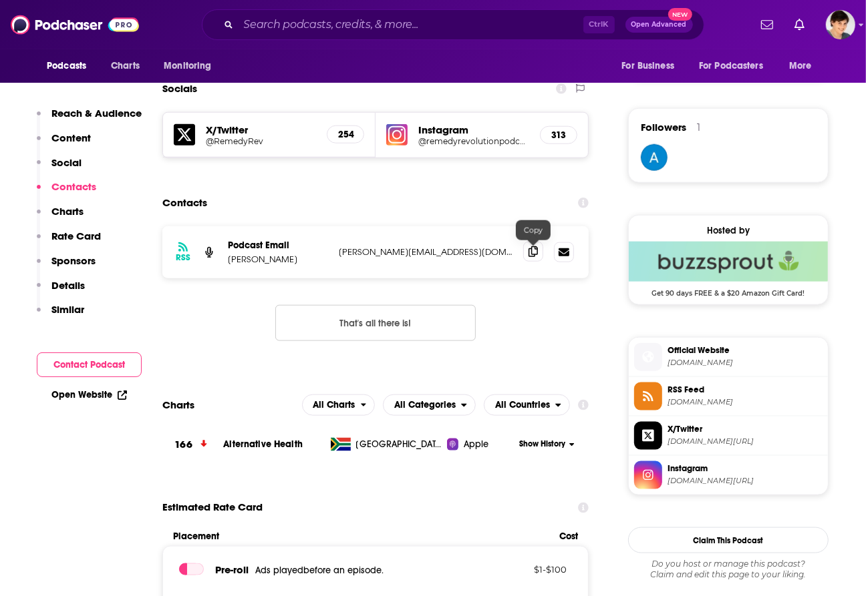
click at [532, 257] on icon at bounding box center [532, 251] width 9 height 11
click at [294, 27] on input "Search podcasts, credits, & more..." at bounding box center [410, 24] width 345 height 21
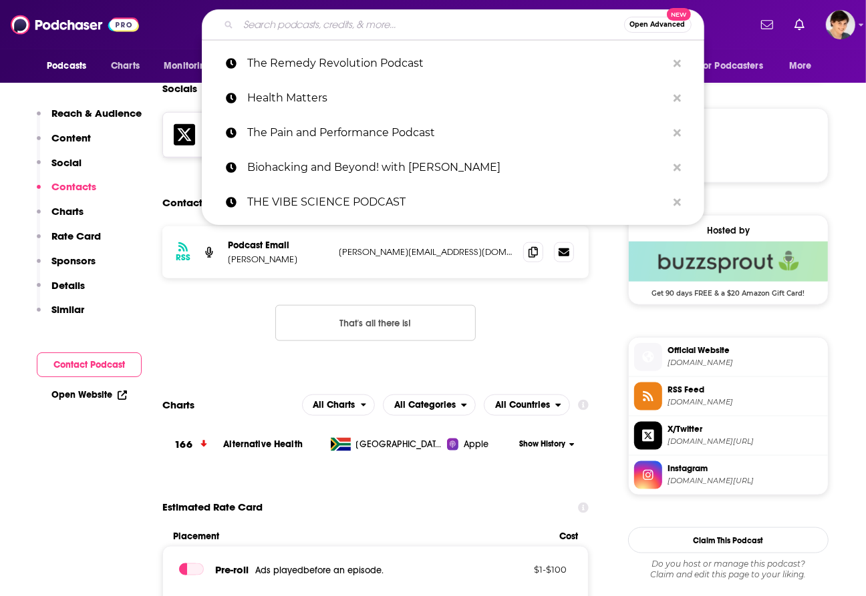
paste input "The Wellness Mama Podcast"
type input "The Wellness Mama Podcast"
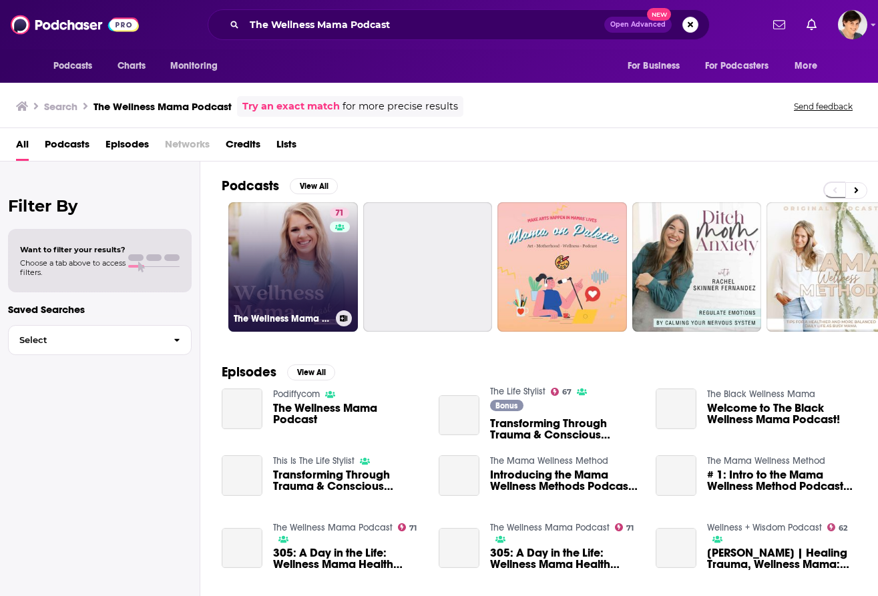
click at [295, 283] on link "71 The Wellness Mama Podcast" at bounding box center [293, 267] width 130 height 130
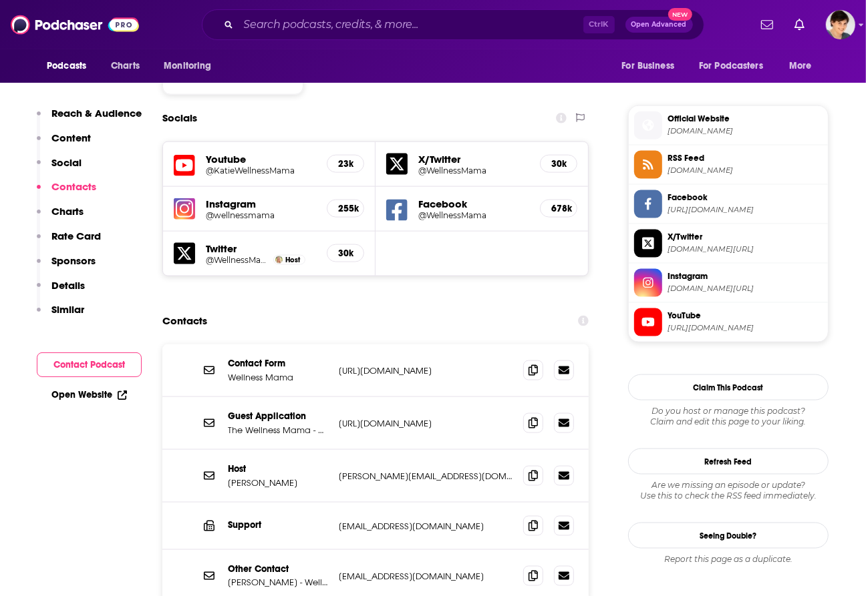
scroll to position [1169, 0]
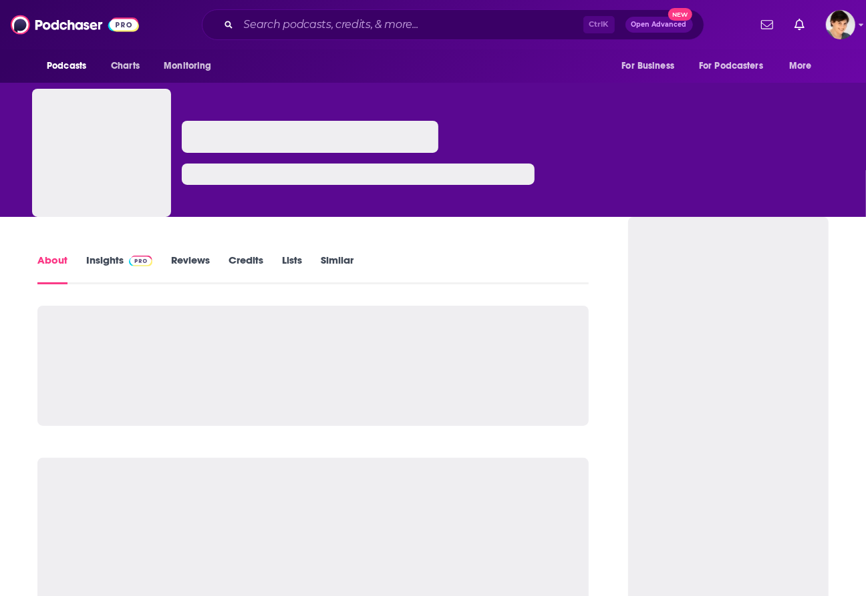
click at [98, 262] on link "Insights" at bounding box center [119, 269] width 66 height 31
